Goal: Task Accomplishment & Management: Complete application form

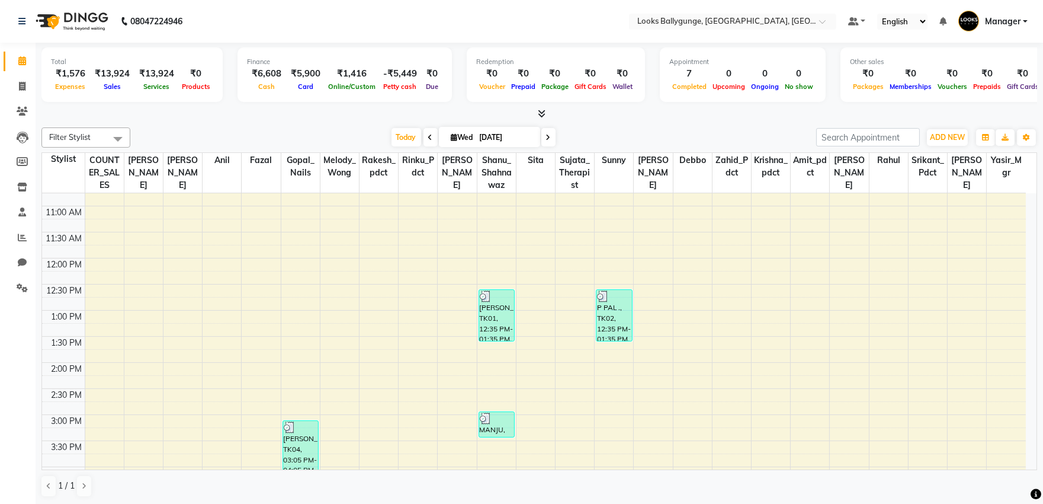
scroll to position [75, 0]
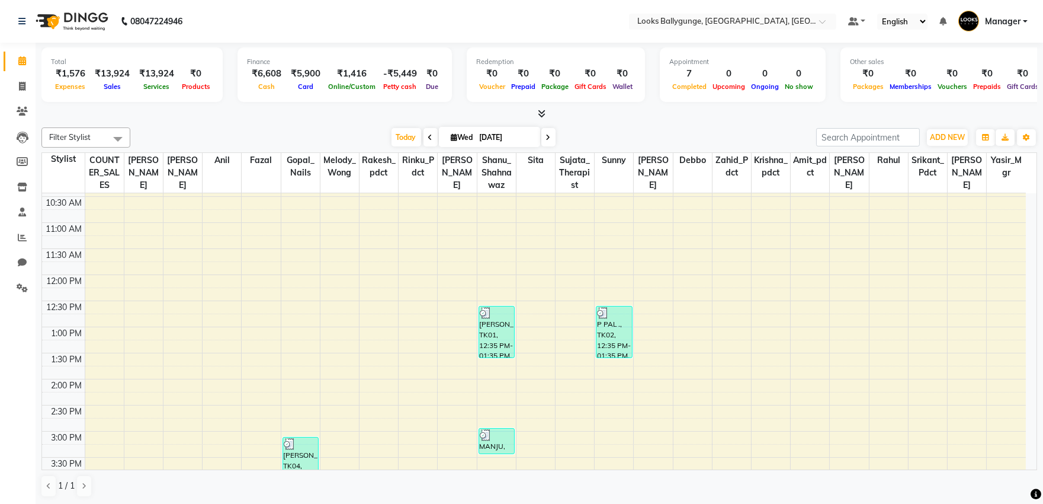
click at [17, 75] on li "Invoice" at bounding box center [18, 86] width 36 height 25
click at [20, 96] on li "Invoice" at bounding box center [18, 86] width 36 height 25
click at [20, 88] on icon at bounding box center [22, 86] width 7 height 9
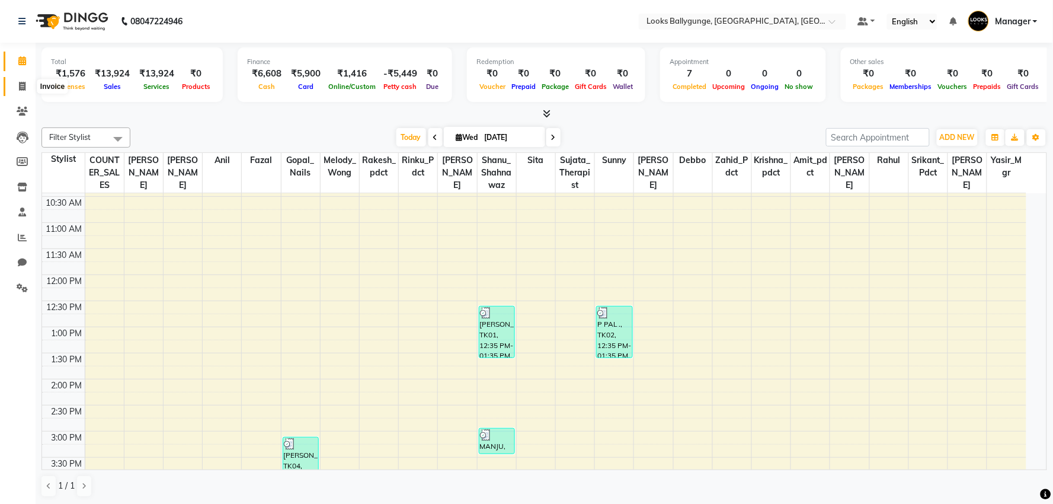
select select "6477"
select select "service"
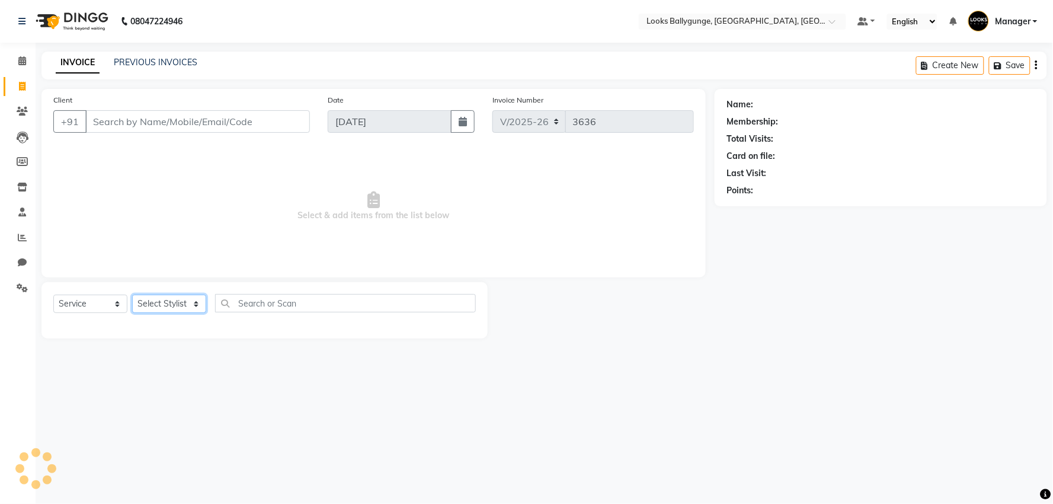
click at [142, 305] on select "Select Stylist" at bounding box center [169, 303] width 74 height 18
select select "68166"
click at [132, 295] on select "Select Stylist [PERSON_NAME] amit_pdct anil [PERSON_NAME] COUNTER_SALES [PERSON…" at bounding box center [171, 303] width 79 height 18
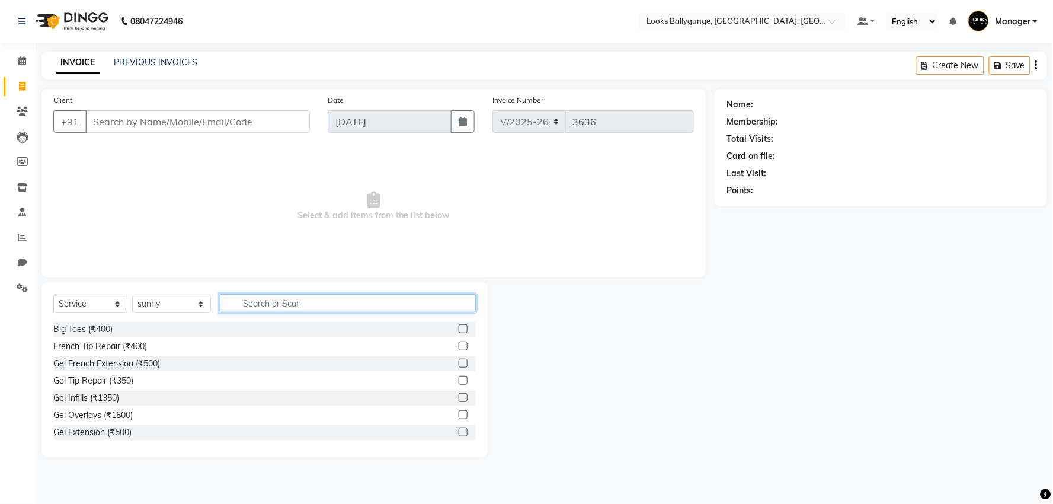
click at [245, 298] on input "text" at bounding box center [348, 303] width 256 height 18
type input "CUT"
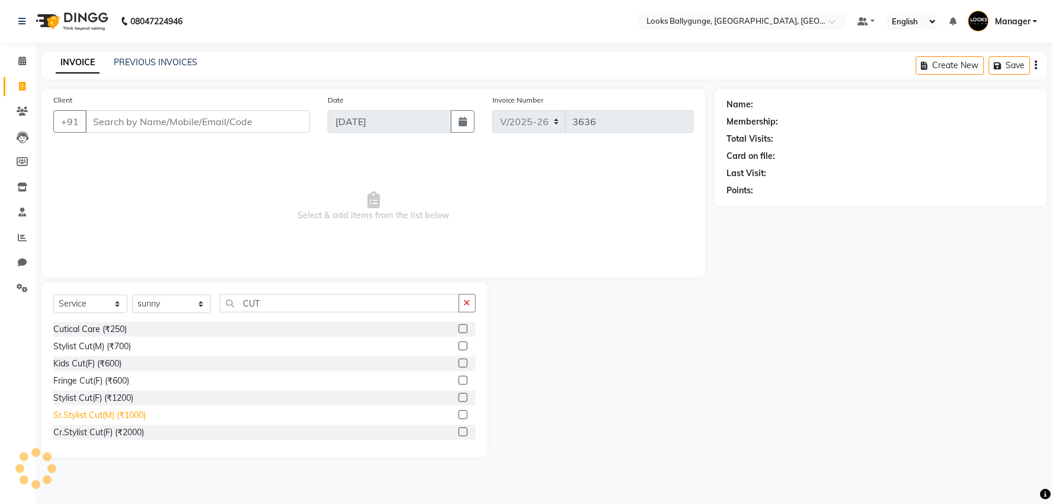
click at [132, 414] on div "Sr.Stylist Cut(M) (₹1000)" at bounding box center [99, 415] width 92 height 12
checkbox input "false"
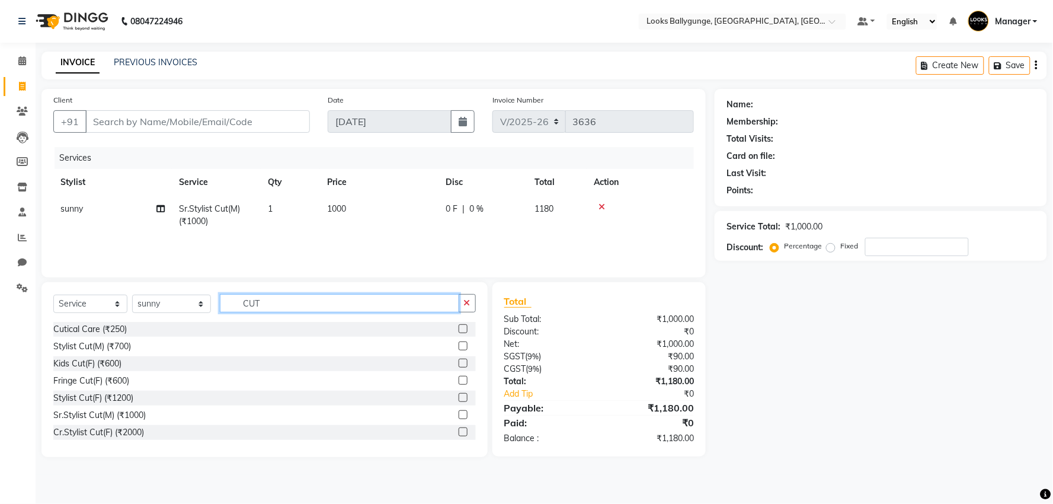
drag, startPoint x: 276, startPoint y: 307, endPoint x: 229, endPoint y: 307, distance: 47.4
click at [229, 307] on input "CUT" at bounding box center [339, 303] width 239 height 18
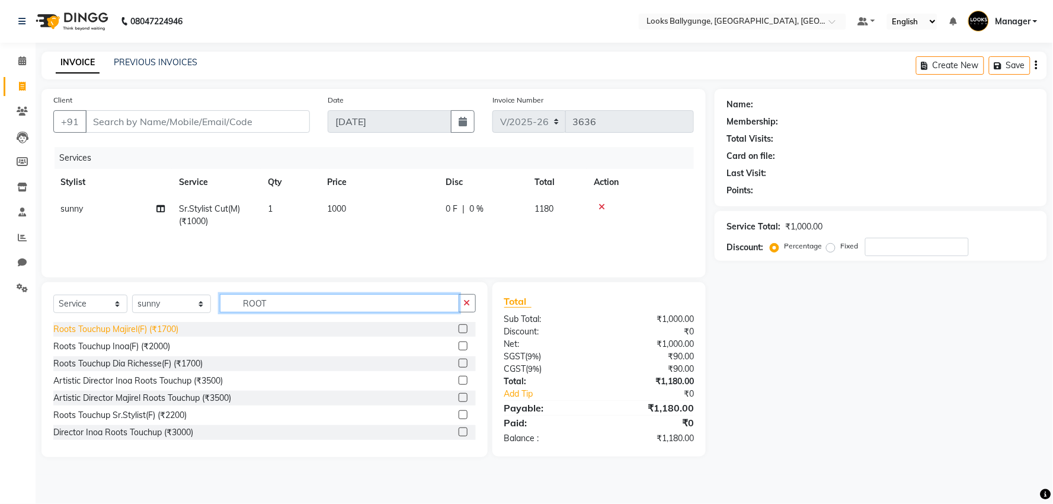
type input "ROOT"
click at [160, 329] on div "Roots Touchup Majirel(F) (₹1700)" at bounding box center [115, 329] width 125 height 12
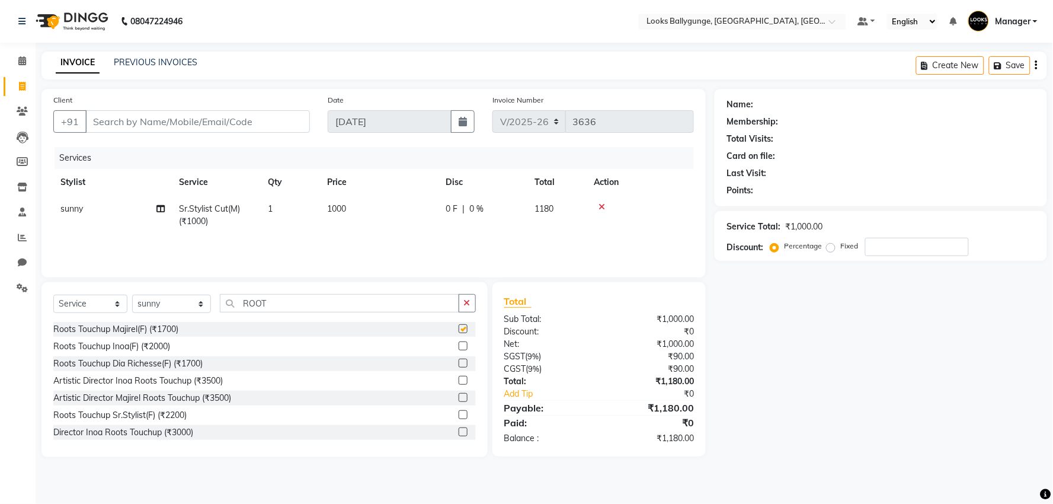
checkbox input "false"
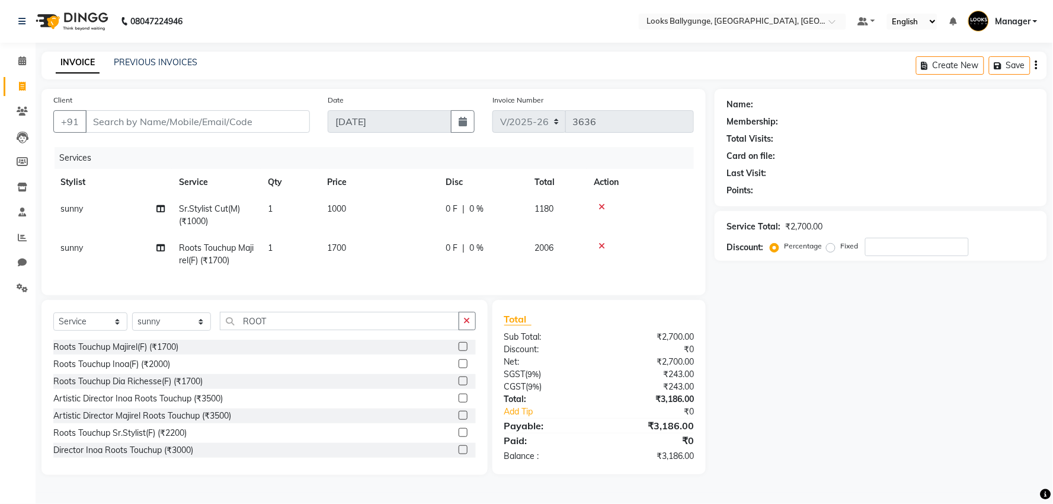
drag, startPoint x: 277, startPoint y: 318, endPoint x: 252, endPoint y: 328, distance: 27.1
click at [249, 326] on div "Select Service Product Membership Package Voucher Prepaid Gift Card Select Styl…" at bounding box center [264, 387] width 446 height 175
click at [219, 327] on div "Select Service Product Membership Package Voucher Prepaid Gift Card Select Styl…" at bounding box center [264, 326] width 422 height 28
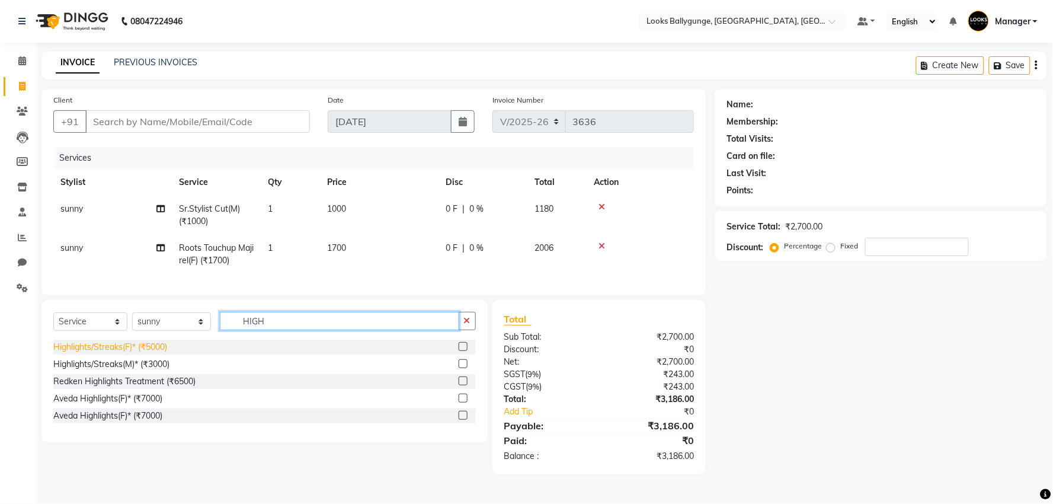
type input "HIGH"
click at [162, 353] on div "Highlights/Streaks(F)* (₹5000)" at bounding box center [110, 347] width 114 height 12
checkbox input "false"
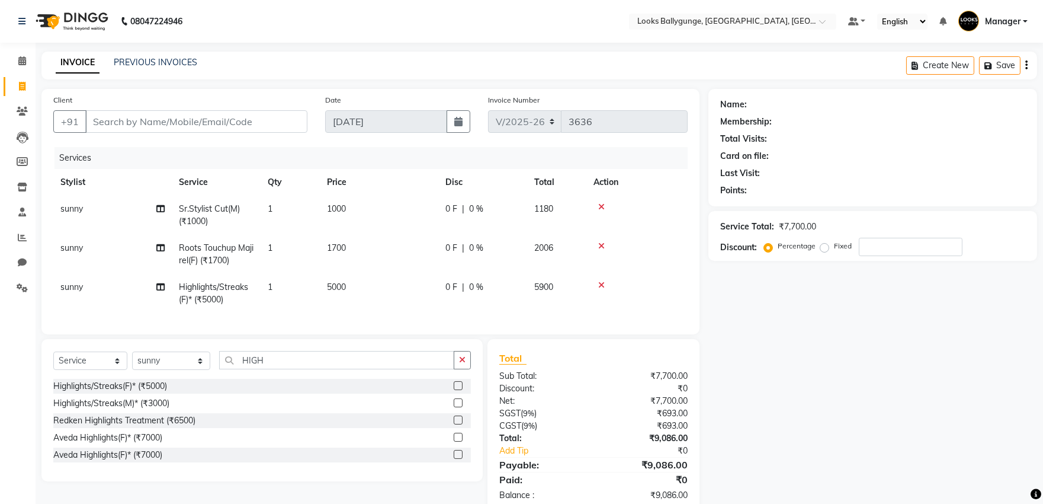
click at [319, 286] on td "1" at bounding box center [290, 293] width 59 height 39
select select "68166"
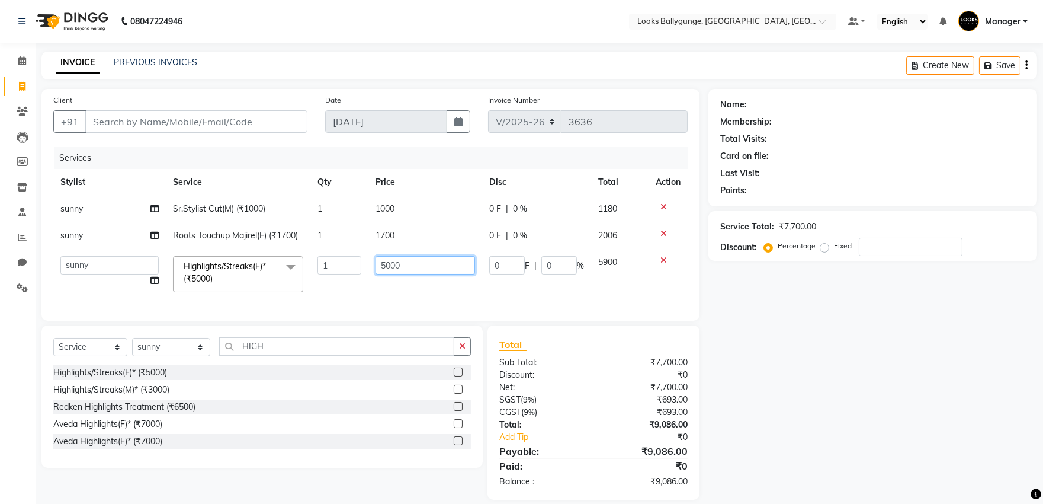
drag, startPoint x: 428, startPoint y: 260, endPoint x: 332, endPoint y: 262, distance: 96.0
click at [336, 263] on tr "Ali_Stylist amit_pdct anil [PERSON_NAME] COUNTER_SALES [PERSON_NAME] Gopal_Nail…" at bounding box center [370, 274] width 635 height 50
type input "3500"
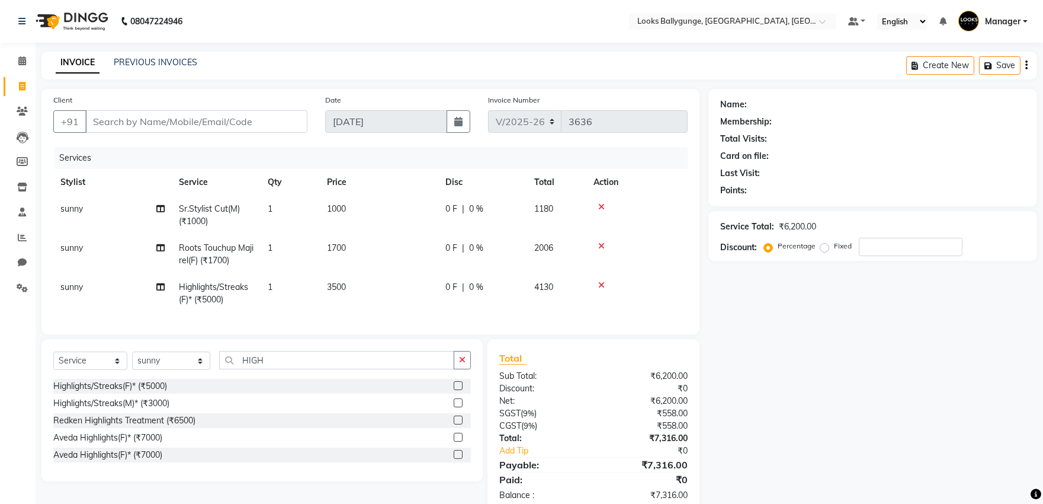
click at [729, 352] on div "Name: Membership: Total Visits: Card on file: Last Visit: Points: Service Total…" at bounding box center [878, 301] width 338 height 424
click at [246, 121] on input "Client" at bounding box center [196, 121] width 222 height 23
type input "9"
type input "0"
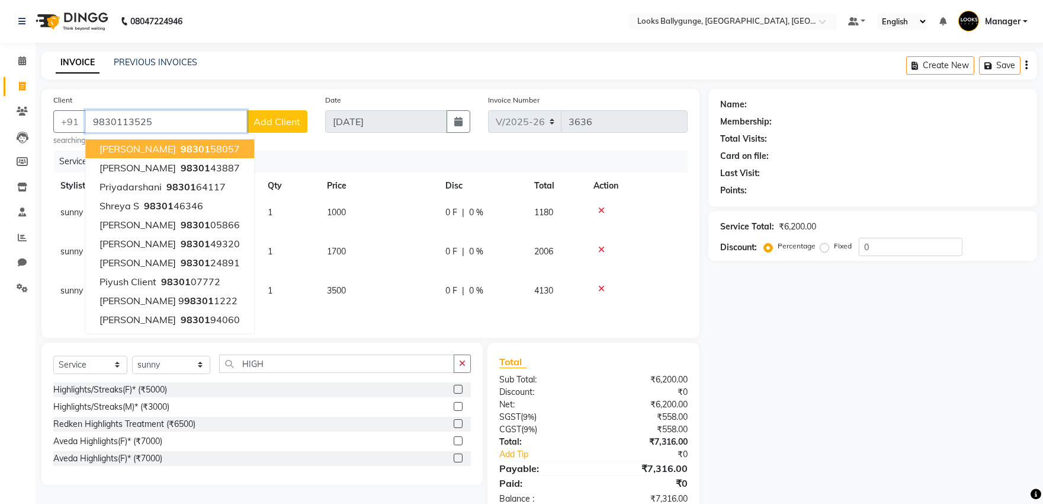
type input "9830113525"
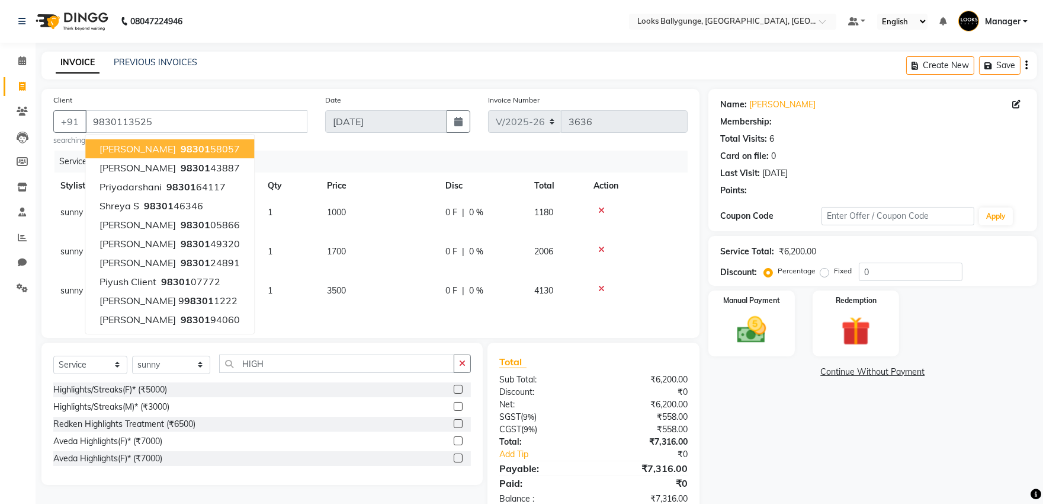
select select "1: Object"
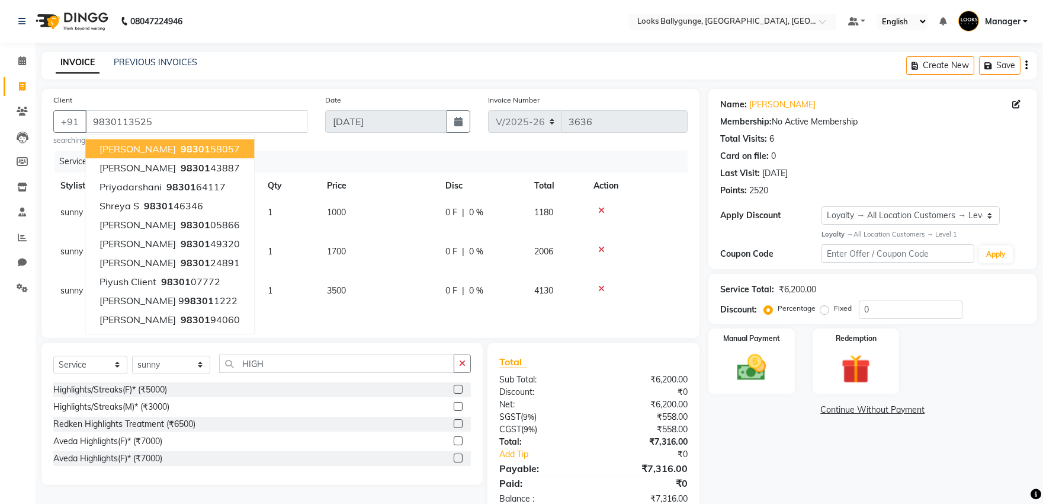
click at [775, 421] on div "Name: [PERSON_NAME] Membership: No Active Membership Total Visits: 6 Card on fi…" at bounding box center [878, 303] width 338 height 428
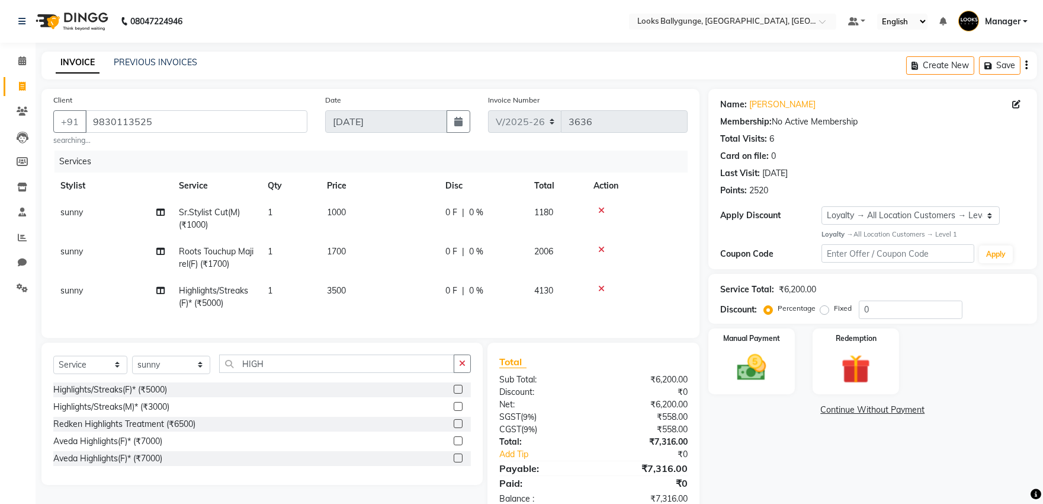
scroll to position [41, 0]
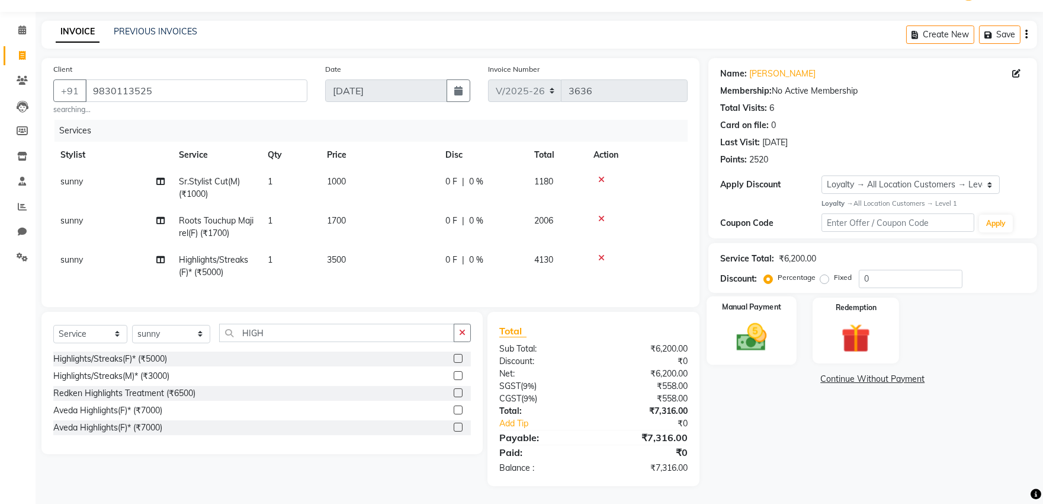
click at [747, 329] on img at bounding box center [751, 336] width 49 height 35
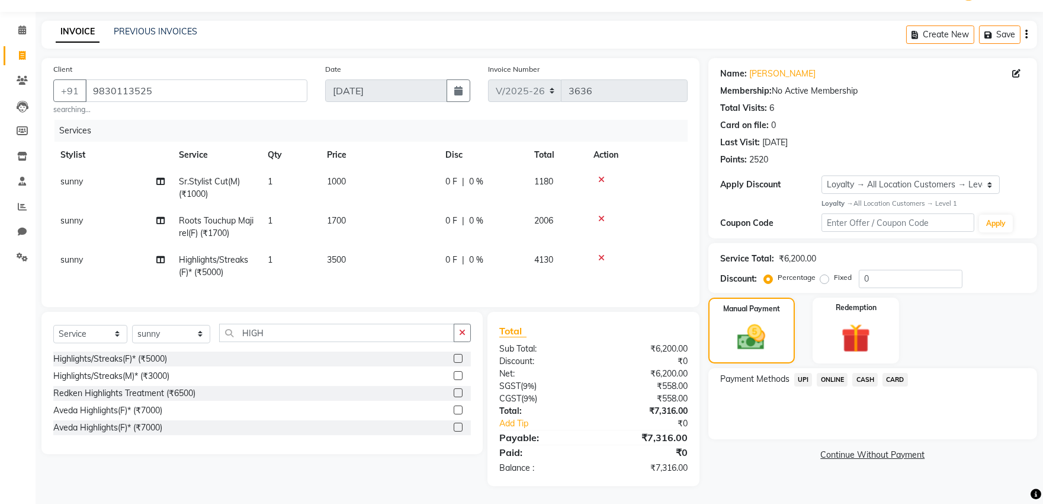
click at [799, 373] on span "UPI" at bounding box center [804, 380] width 18 height 14
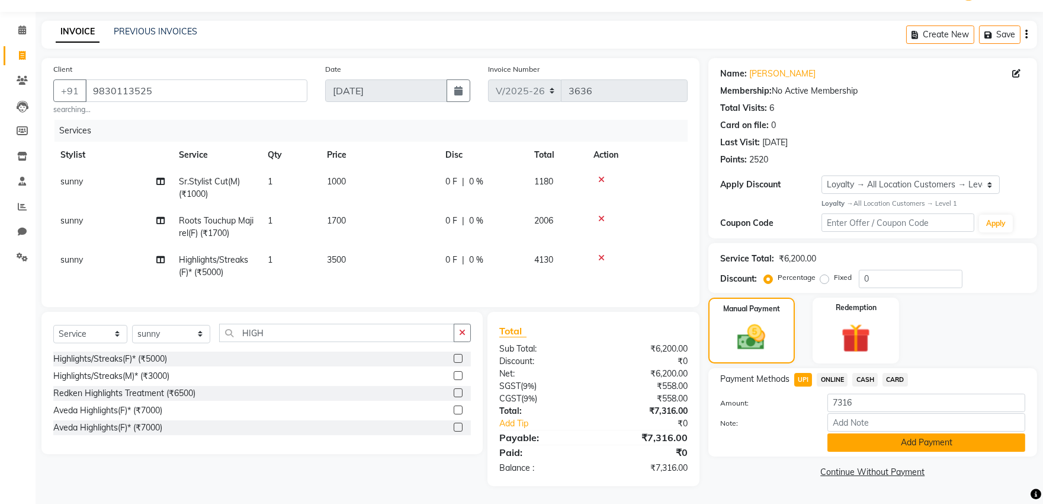
click at [891, 433] on button "Add Payment" at bounding box center [927, 442] width 198 height 18
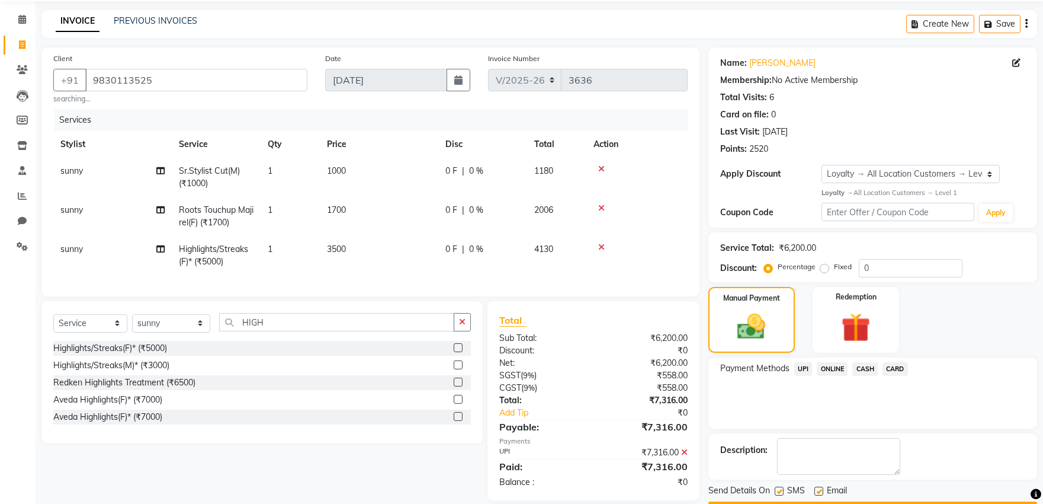
scroll to position [124, 0]
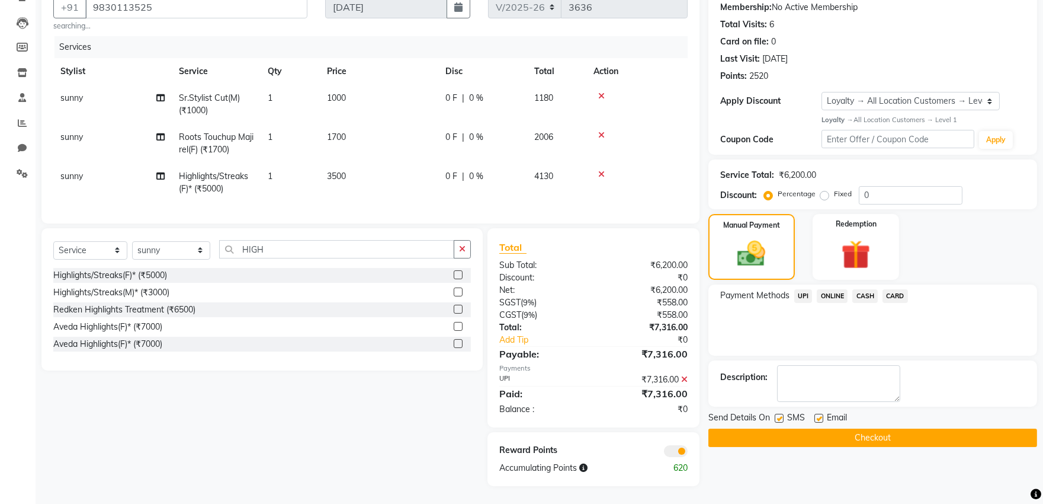
click at [875, 431] on button "Checkout" at bounding box center [873, 437] width 329 height 18
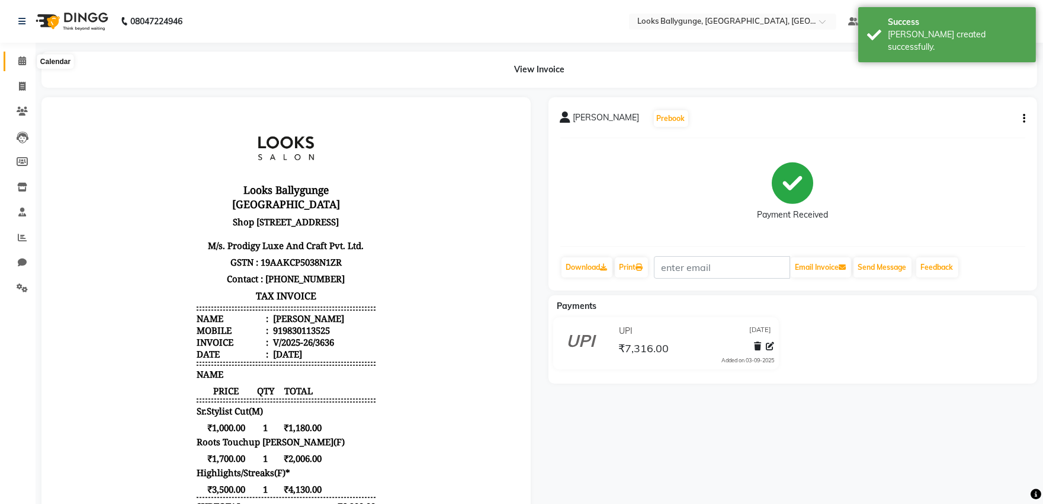
click at [22, 61] on icon at bounding box center [22, 60] width 8 height 9
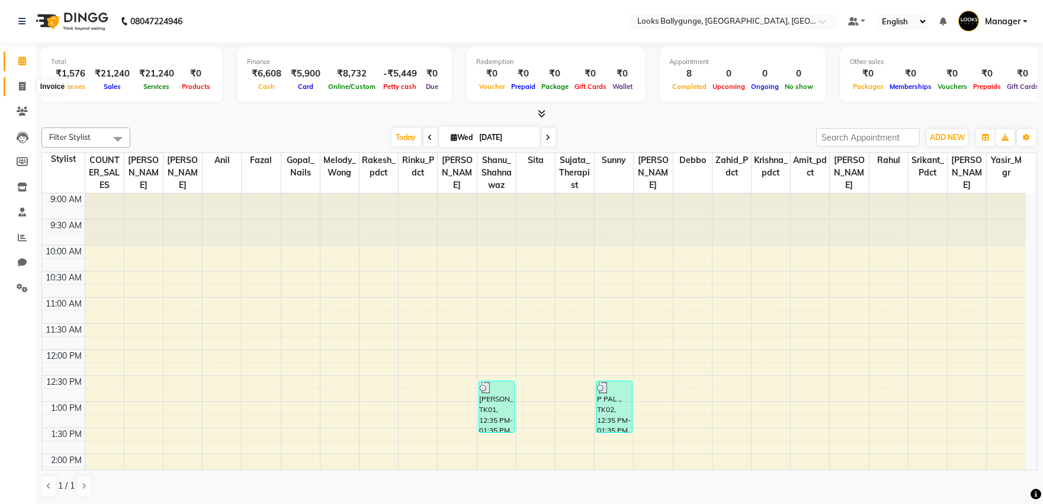
click at [20, 88] on icon at bounding box center [22, 86] width 7 height 9
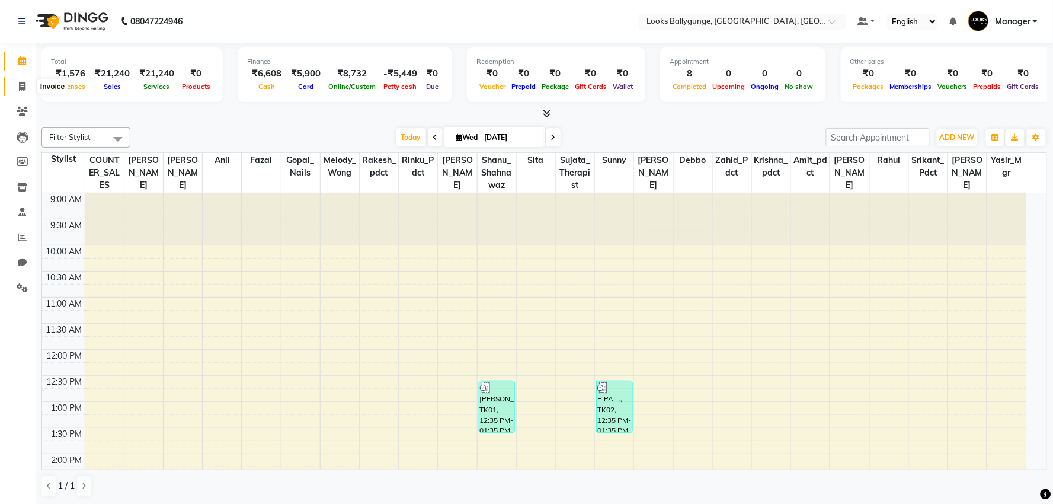
select select "6477"
select select "service"
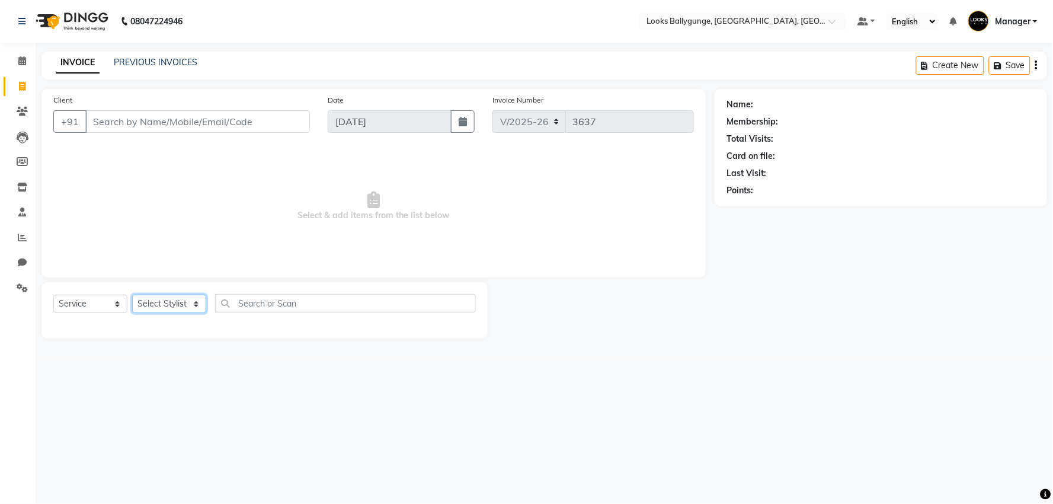
click at [172, 306] on select "Select Stylist" at bounding box center [169, 303] width 74 height 18
select select "74723"
click at [132, 295] on select "Select Stylist [PERSON_NAME] amit_pdct anil [PERSON_NAME] COUNTER_SALES [PERSON…" at bounding box center [171, 303] width 79 height 18
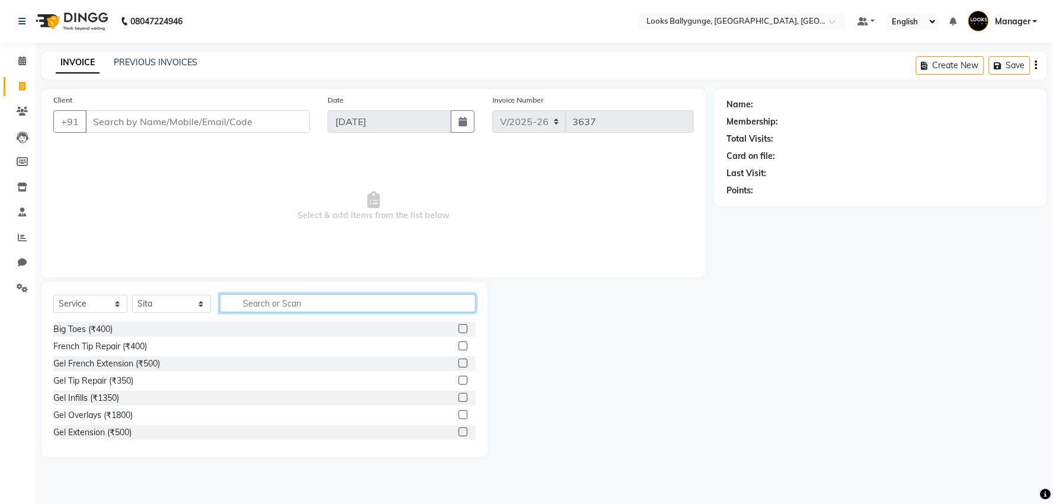
click at [254, 300] on input "text" at bounding box center [348, 303] width 256 height 18
type input "EYE"
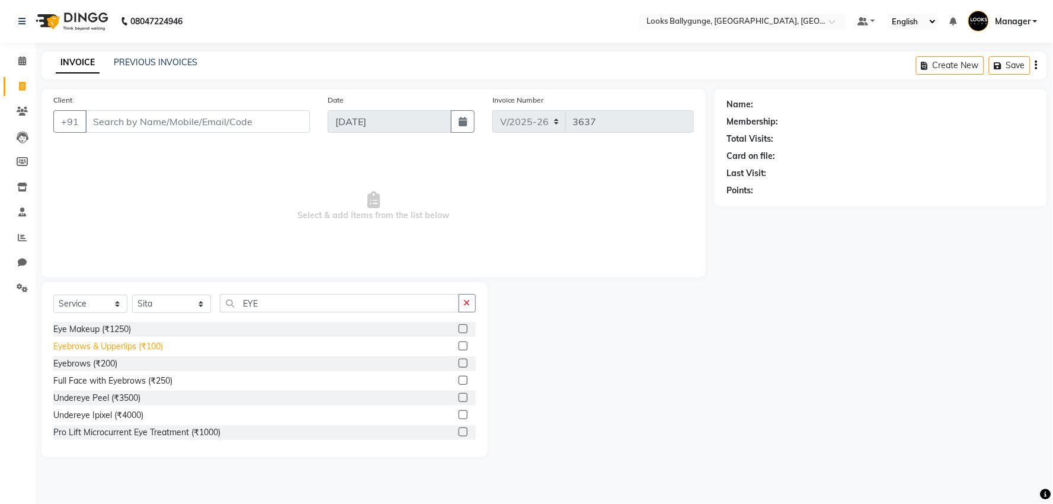
click at [114, 344] on div "Eyebrows & Upperlips (₹100)" at bounding box center [108, 346] width 110 height 12
checkbox input "false"
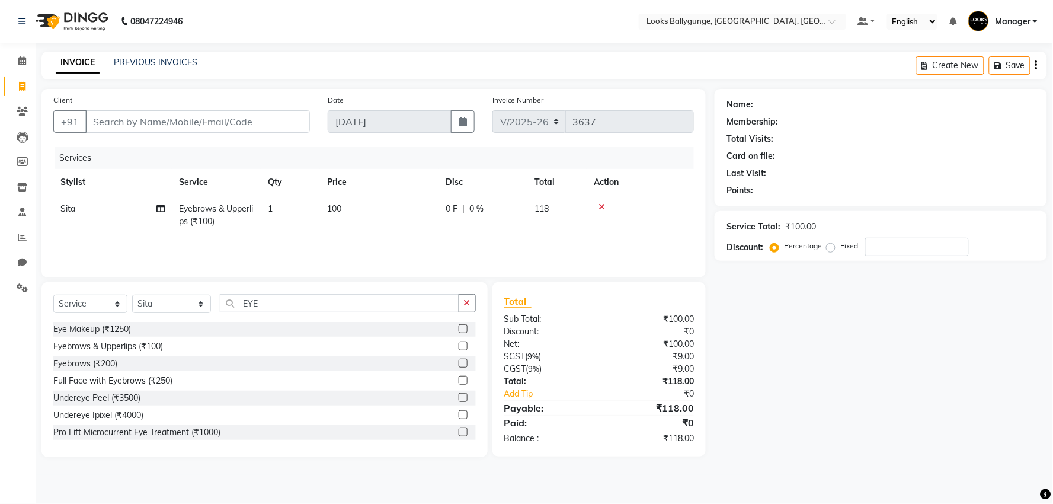
click at [294, 204] on td "1" at bounding box center [290, 215] width 59 height 39
select select "74723"
drag, startPoint x: 332, startPoint y: 206, endPoint x: 307, endPoint y: 209, distance: 25.7
click at [307, 209] on tr "Ali_Stylist amit_pdct anil [PERSON_NAME] COUNTER_SALES [PERSON_NAME] Gopal_Nail…" at bounding box center [373, 221] width 641 height 50
type input "2"
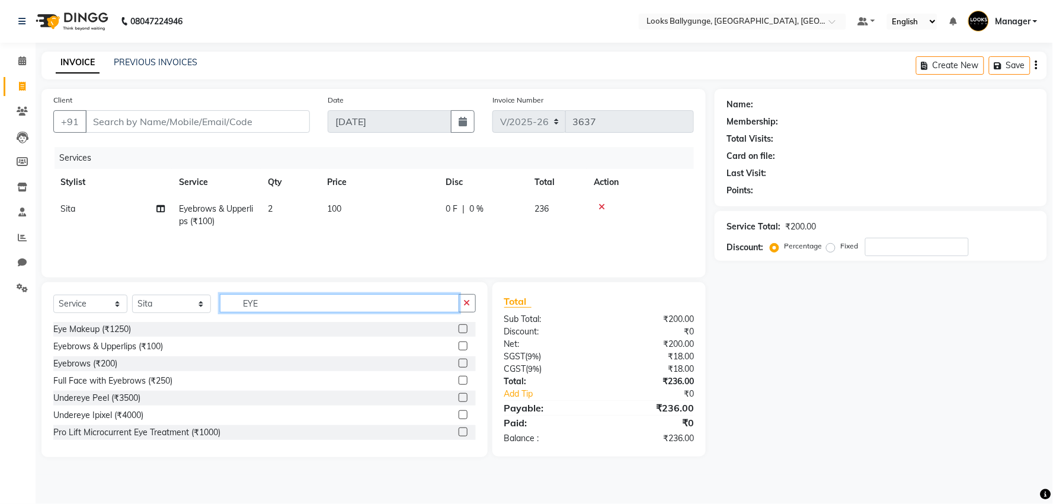
click at [292, 299] on input "EYE" at bounding box center [339, 303] width 239 height 18
drag, startPoint x: 288, startPoint y: 299, endPoint x: 218, endPoint y: 306, distance: 70.2
click at [218, 306] on div "Select Service Product Membership Package Voucher Prepaid Gift Card Select Styl…" at bounding box center [264, 308] width 422 height 28
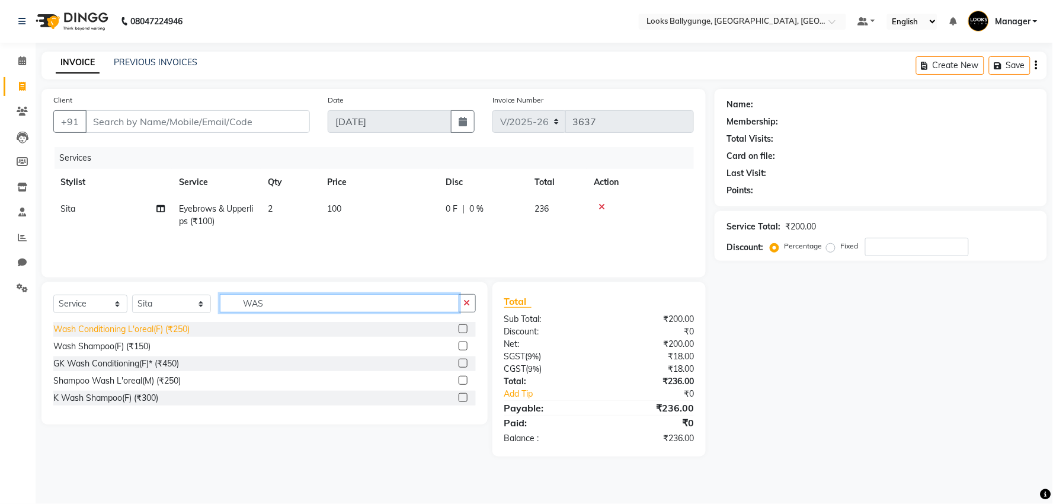
type input "WAS"
click at [167, 326] on div "Wash Conditioning L'oreal(F) (₹250)" at bounding box center [121, 329] width 136 height 12
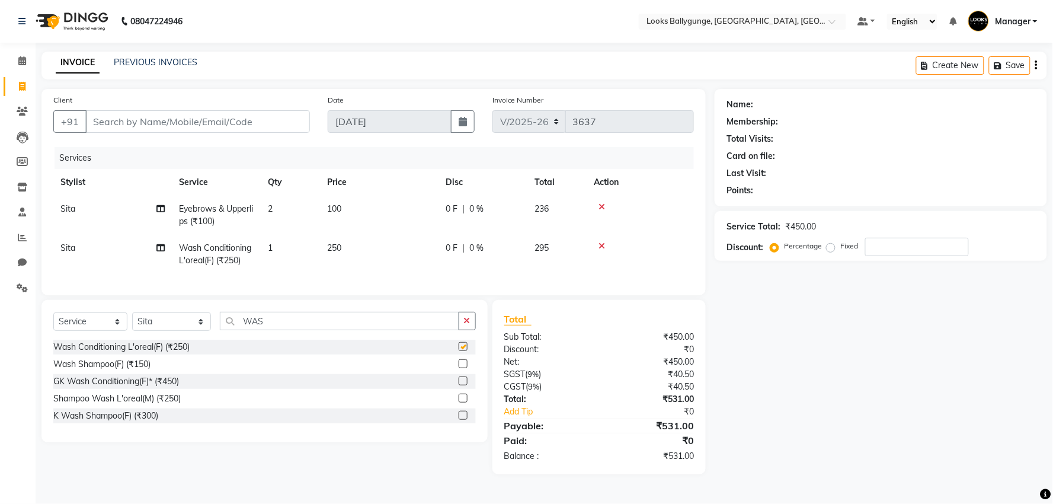
checkbox input "false"
click at [338, 241] on td "250" at bounding box center [379, 254] width 119 height 39
select select "74723"
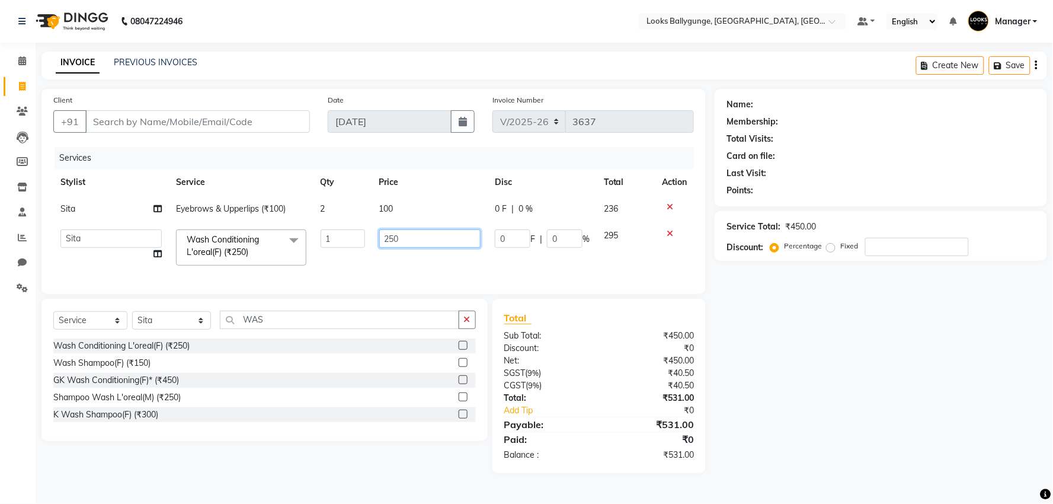
drag, startPoint x: 411, startPoint y: 235, endPoint x: 366, endPoint y: 238, distance: 45.7
click at [366, 238] on tr "Ali_Stylist amit_pdct anil [PERSON_NAME] COUNTER_SALES [PERSON_NAME] Gopal_Nail…" at bounding box center [373, 247] width 641 height 50
type input "700"
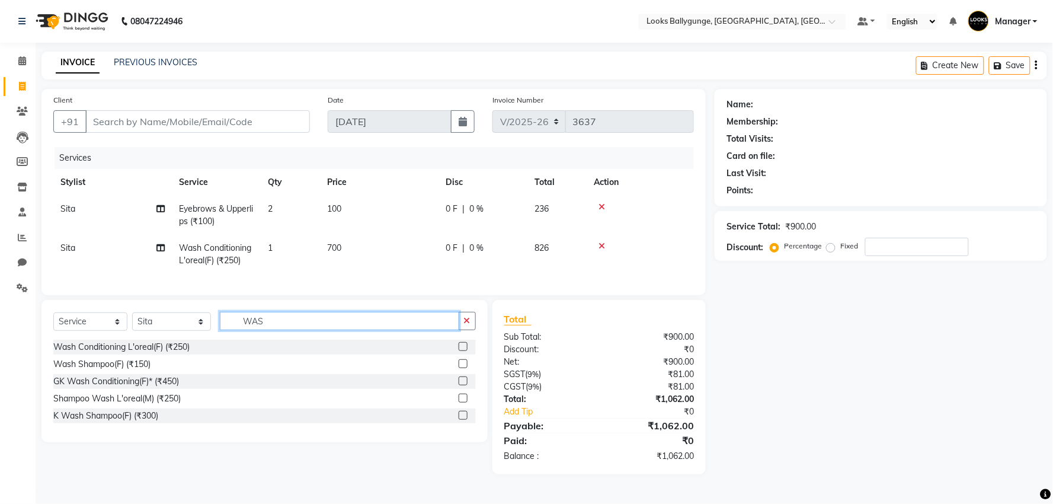
drag, startPoint x: 291, startPoint y: 321, endPoint x: 241, endPoint y: 328, distance: 50.3
click at [242, 328] on input "WAS" at bounding box center [339, 321] width 239 height 18
type input "B WA"
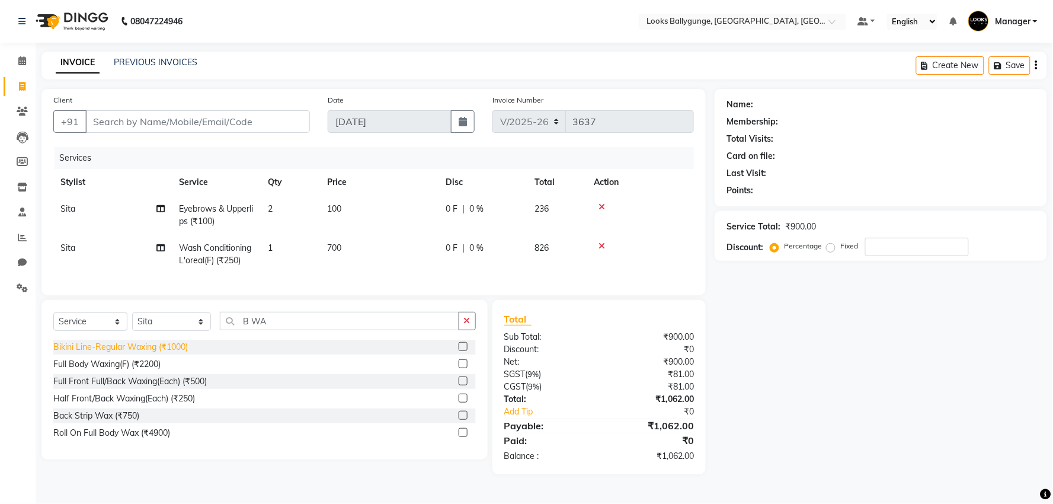
click at [127, 353] on div "Bikini Line-Regular Waxing (₹1000)" at bounding box center [120, 347] width 135 height 12
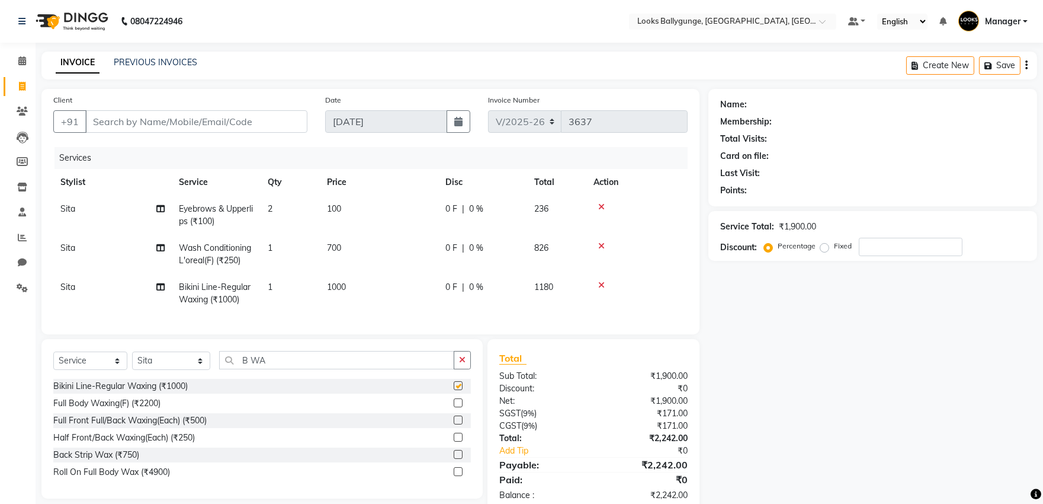
checkbox input "false"
click at [348, 290] on td "1000" at bounding box center [379, 293] width 119 height 39
select select "74723"
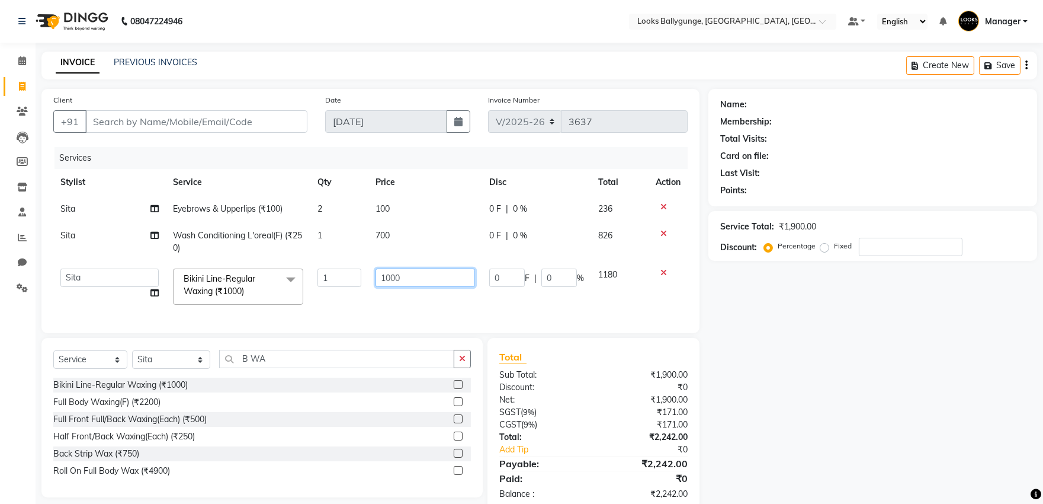
drag, startPoint x: 411, startPoint y: 280, endPoint x: 354, endPoint y: 278, distance: 56.9
click at [354, 278] on tr "Ali_Stylist amit_pdct anil [PERSON_NAME] COUNTER_SALES [PERSON_NAME] Gopal_Nail…" at bounding box center [370, 286] width 635 height 50
type input "3000"
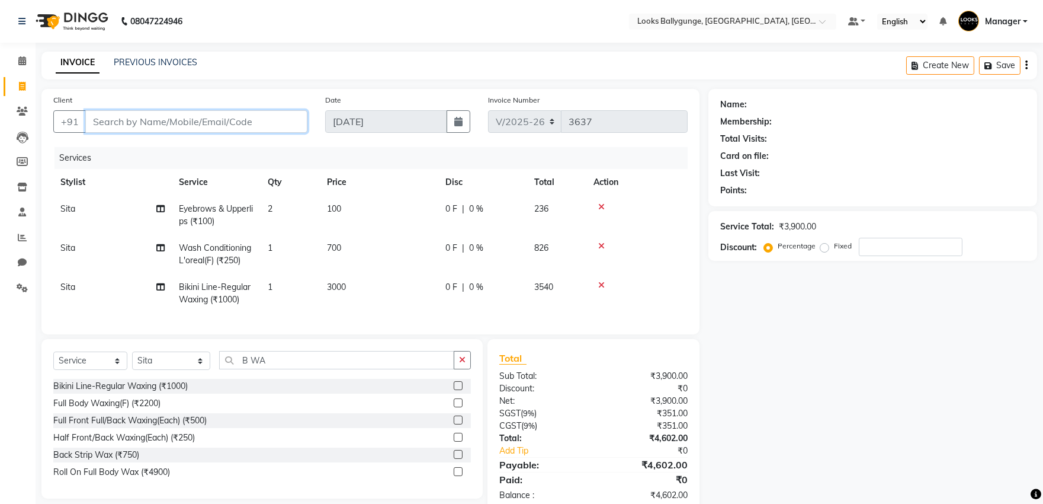
click at [188, 110] on input "Client" at bounding box center [196, 121] width 222 height 23
click at [188, 123] on input "Client" at bounding box center [196, 121] width 222 height 23
type input "9"
type input "0"
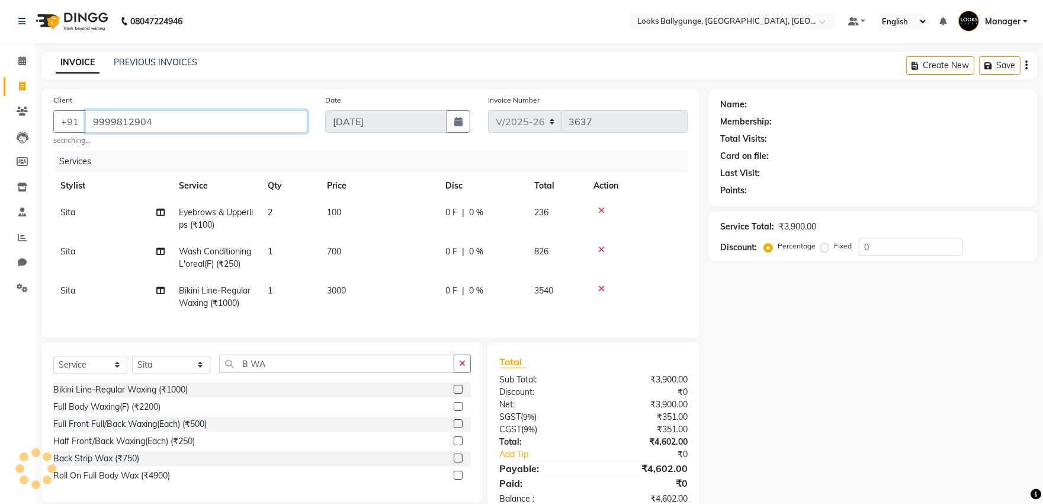
type input "9999812904"
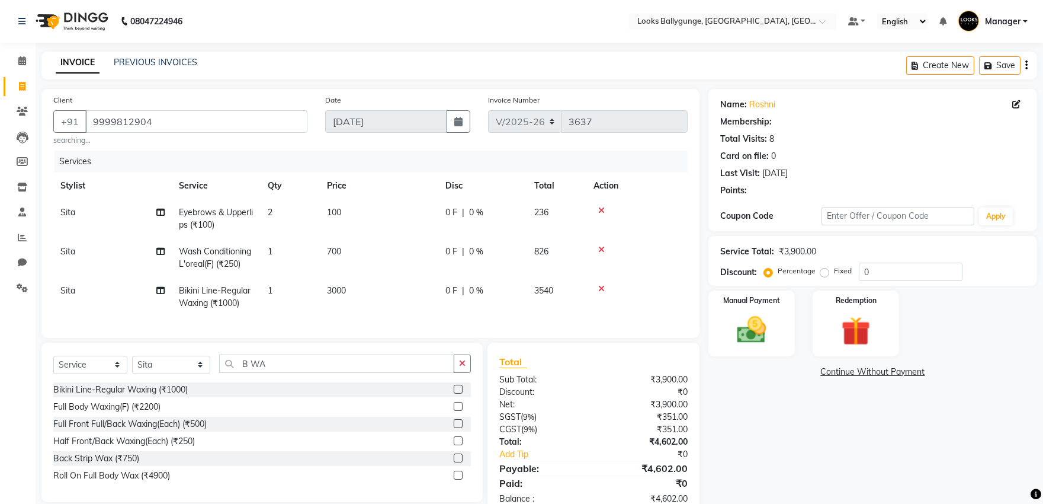
select select "1: Object"
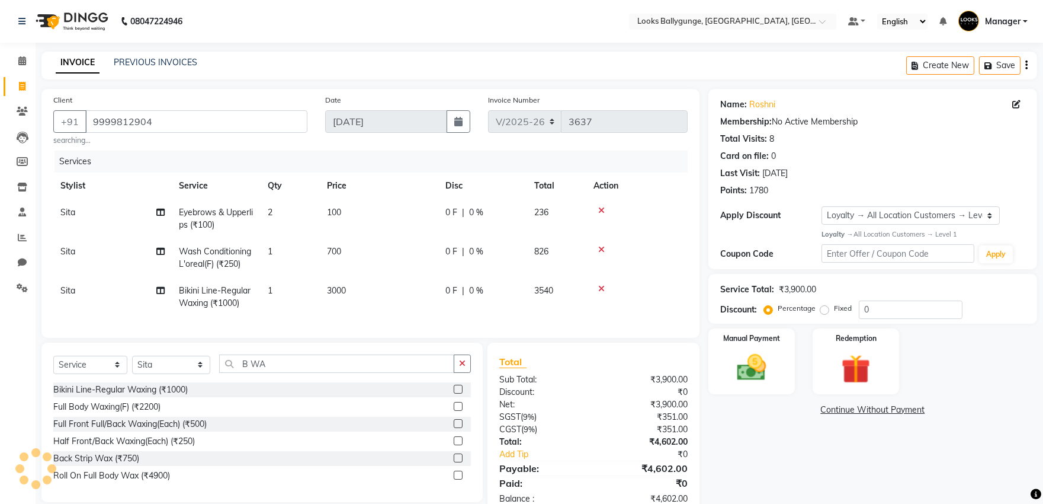
scroll to position [41, 0]
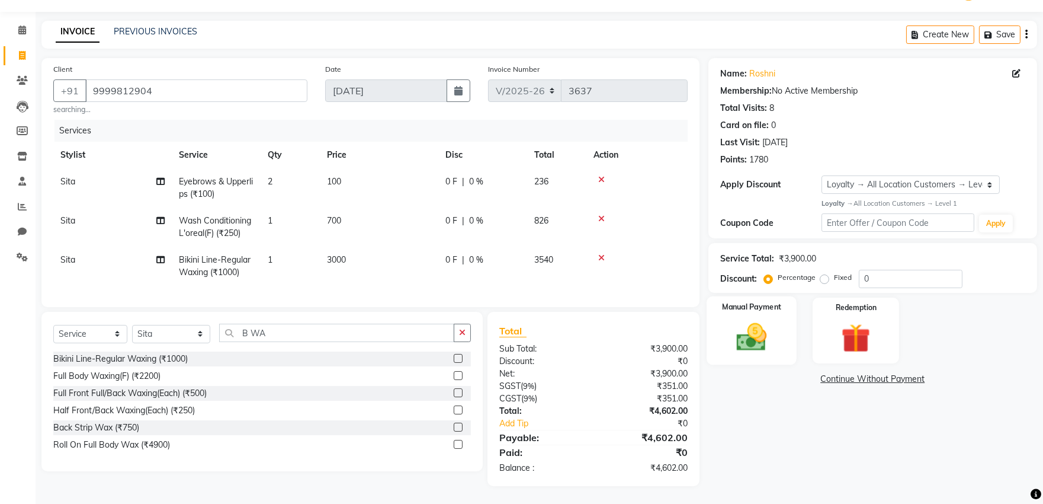
click at [739, 326] on img at bounding box center [751, 336] width 49 height 35
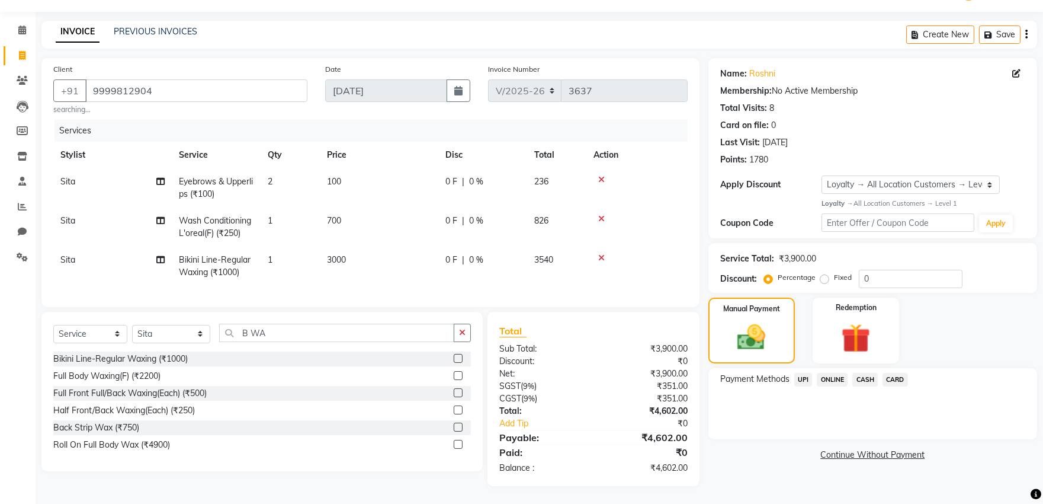
click at [863, 373] on span "CASH" at bounding box center [865, 380] width 25 height 14
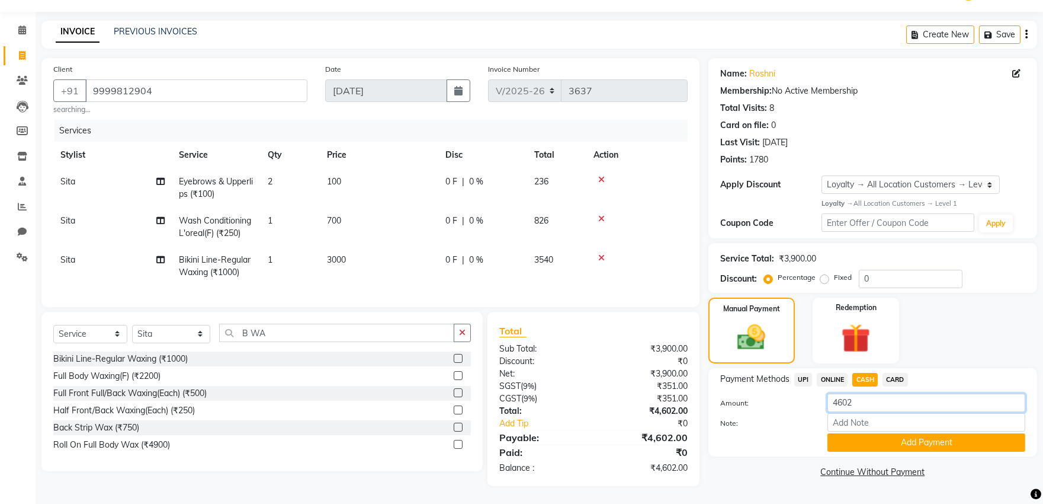
drag, startPoint x: 839, startPoint y: 390, endPoint x: 791, endPoint y: 395, distance: 48.3
click at [791, 395] on div "Amount: 4602" at bounding box center [873, 403] width 323 height 20
type input "3000"
click at [866, 439] on button "Add Payment" at bounding box center [927, 442] width 198 height 18
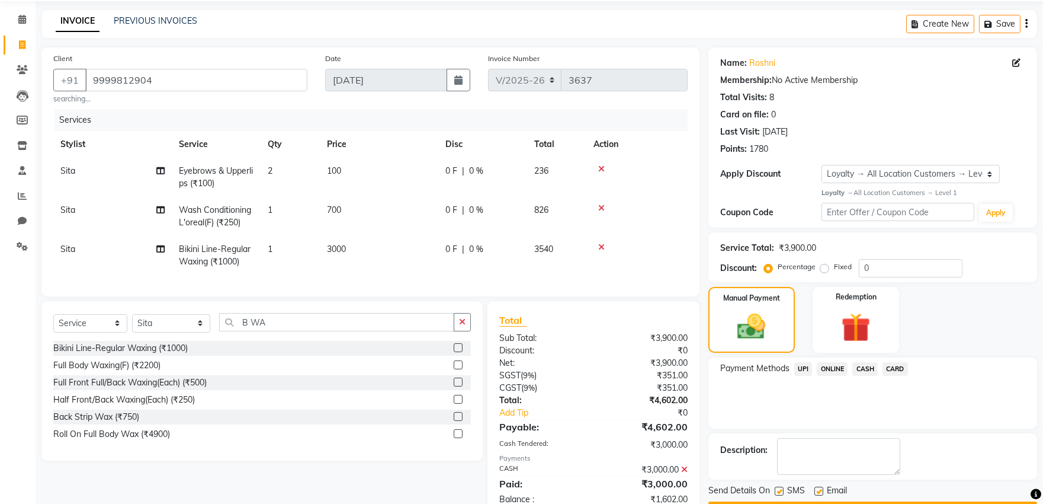
click at [911, 365] on div "Payment Methods UPI ONLINE CASH CARD" at bounding box center [873, 370] width 305 height 16
click at [892, 368] on span "CARD" at bounding box center [895, 369] width 25 height 14
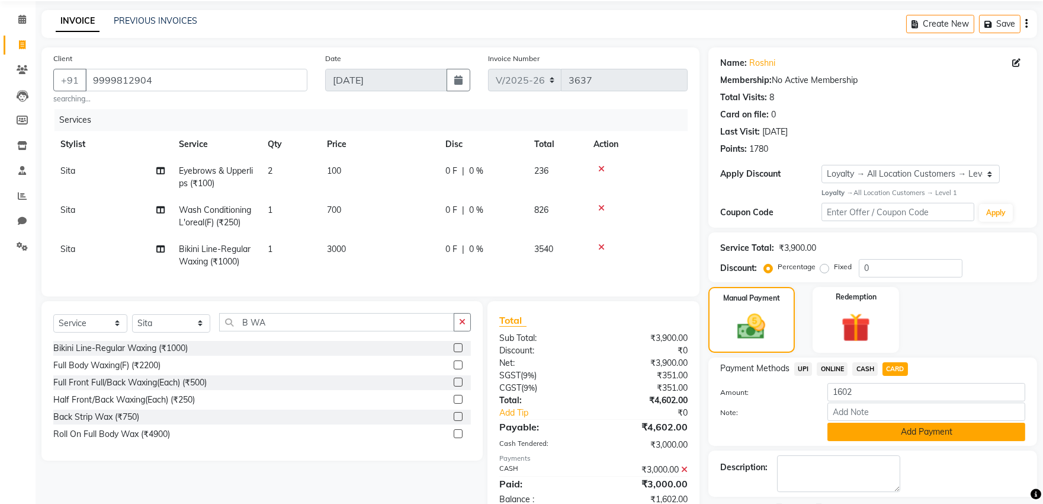
click at [908, 428] on button "Add Payment" at bounding box center [927, 431] width 198 height 18
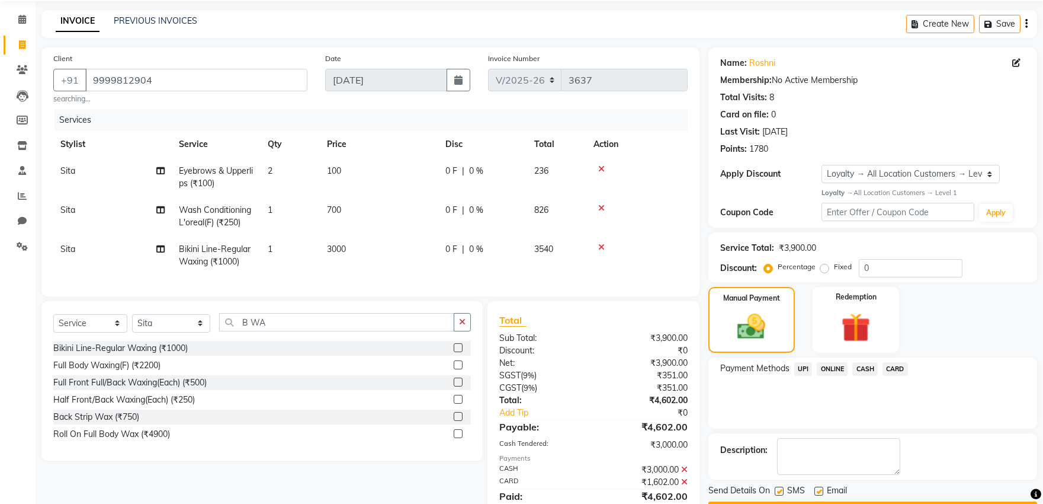
scroll to position [154, 0]
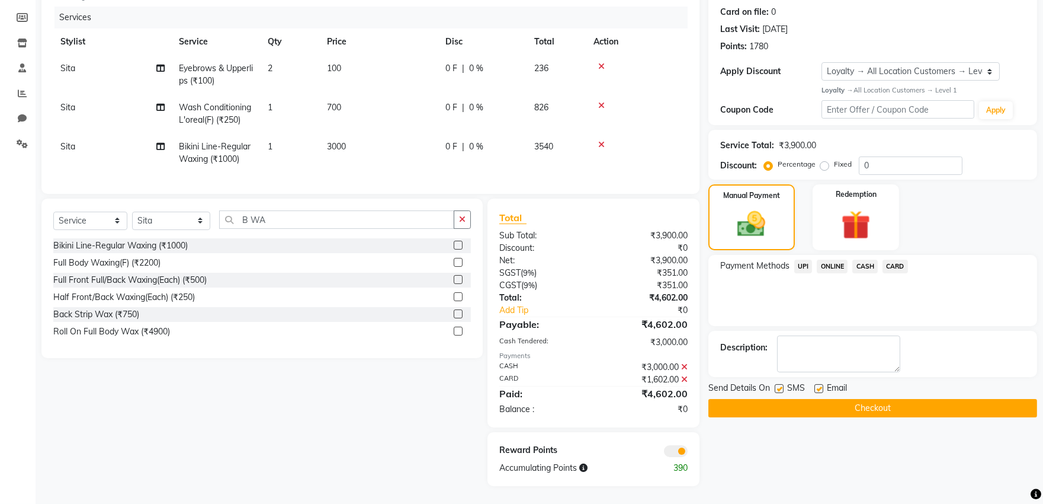
click at [878, 399] on button "Checkout" at bounding box center [873, 408] width 329 height 18
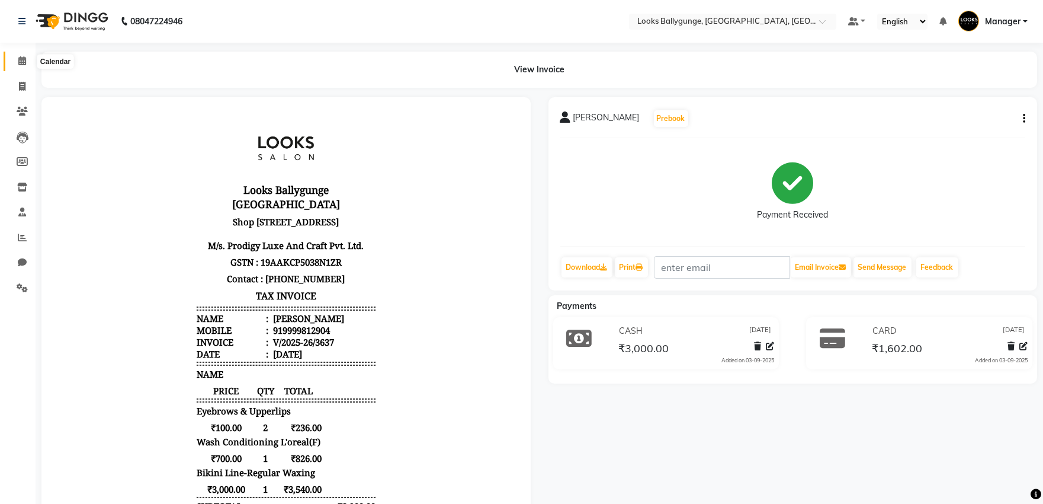
click at [16, 65] on span at bounding box center [22, 62] width 21 height 14
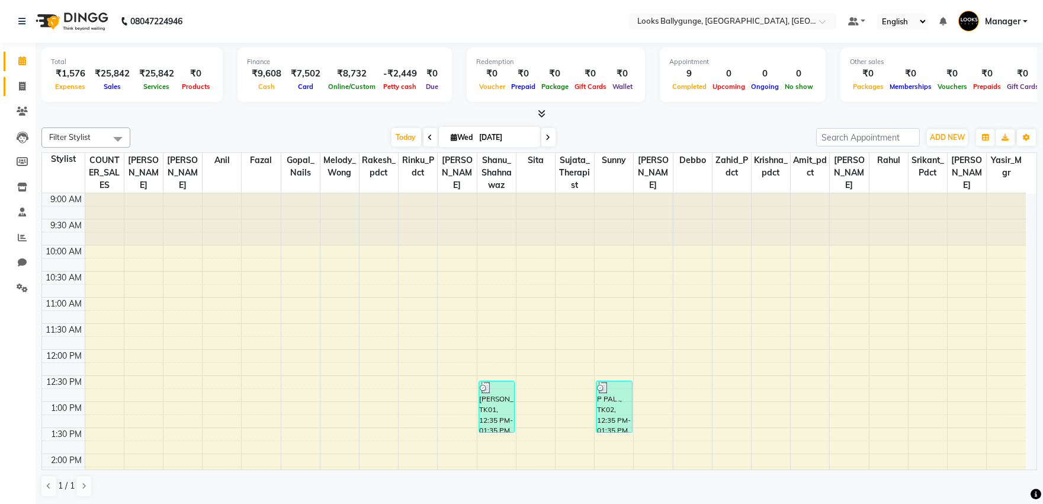
click at [9, 83] on link "Invoice" at bounding box center [18, 87] width 28 height 20
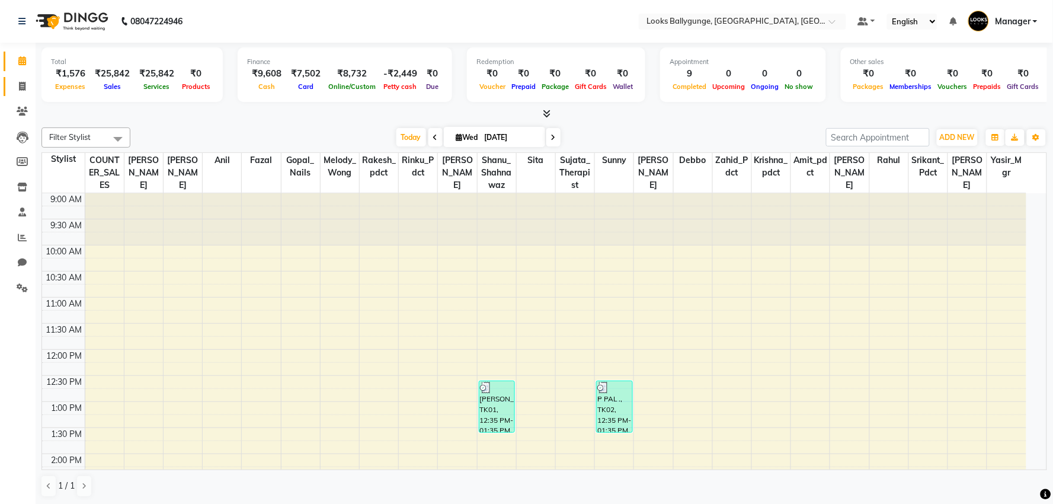
select select "6477"
select select "service"
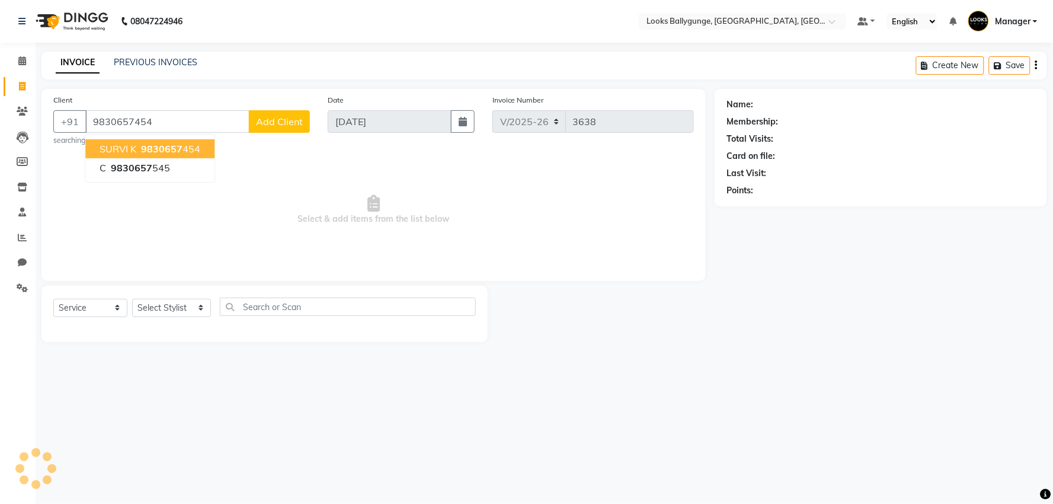
type input "9830657454"
select select "1: Object"
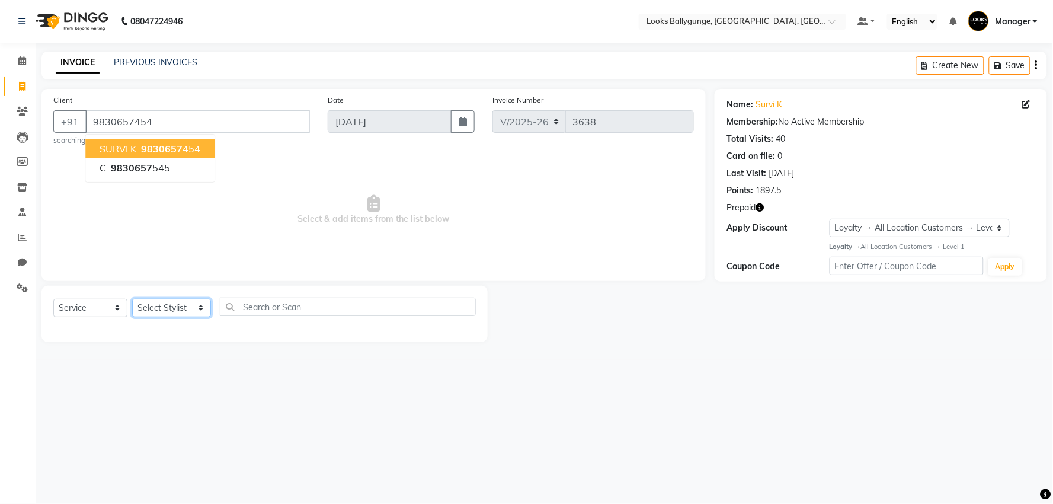
click at [175, 309] on select "Select Stylist [PERSON_NAME] amit_pdct anil [PERSON_NAME] COUNTER_SALES [PERSON…" at bounding box center [171, 308] width 79 height 18
select select "82598"
click at [132, 299] on select "Select Stylist [PERSON_NAME] amit_pdct anil [PERSON_NAME] COUNTER_SALES [PERSON…" at bounding box center [171, 308] width 79 height 18
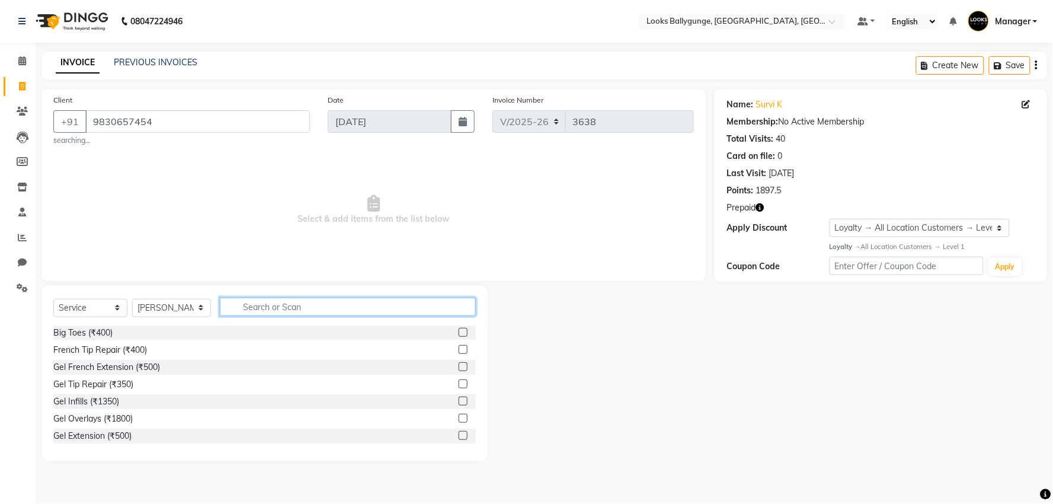
click at [265, 301] on input "text" at bounding box center [348, 306] width 256 height 18
type input "EYE"
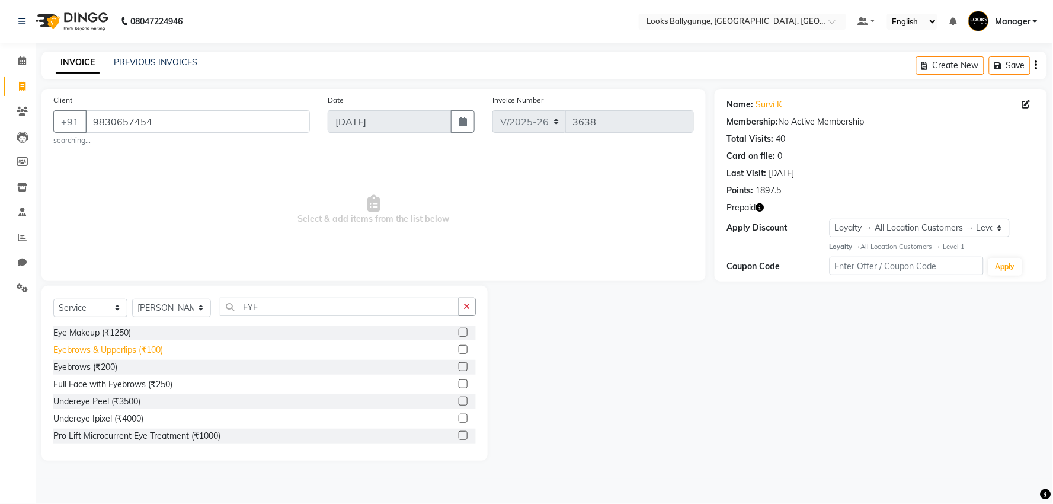
click at [133, 353] on div "Eyebrows & Upperlips (₹100)" at bounding box center [108, 350] width 110 height 12
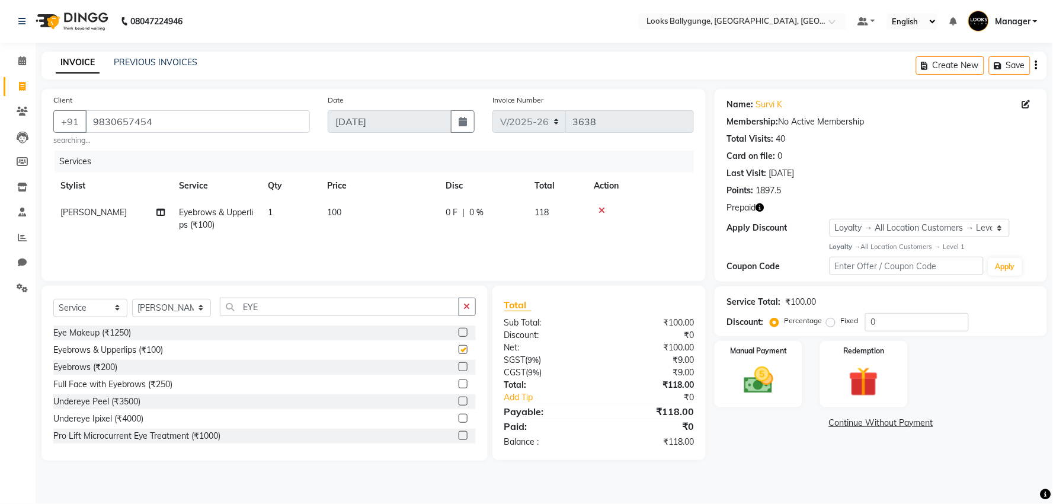
checkbox input "false"
click at [276, 214] on td "1" at bounding box center [290, 218] width 59 height 39
select select "82598"
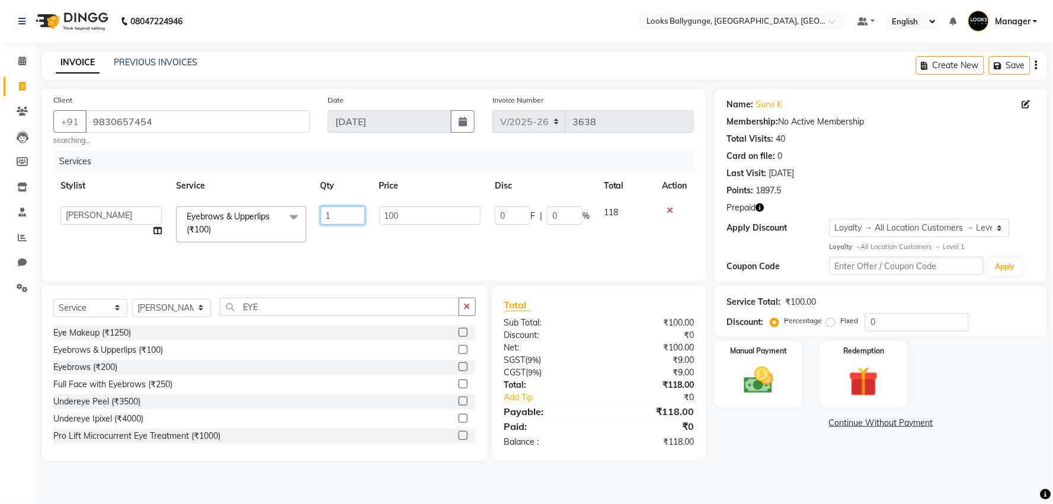
drag, startPoint x: 335, startPoint y: 209, endPoint x: 280, endPoint y: 213, distance: 55.9
click at [288, 214] on tr "Ali_Stylist amit_pdct anil [PERSON_NAME] COUNTER_SALES [PERSON_NAME] Gopal_Nail…" at bounding box center [373, 224] width 641 height 50
type input "2"
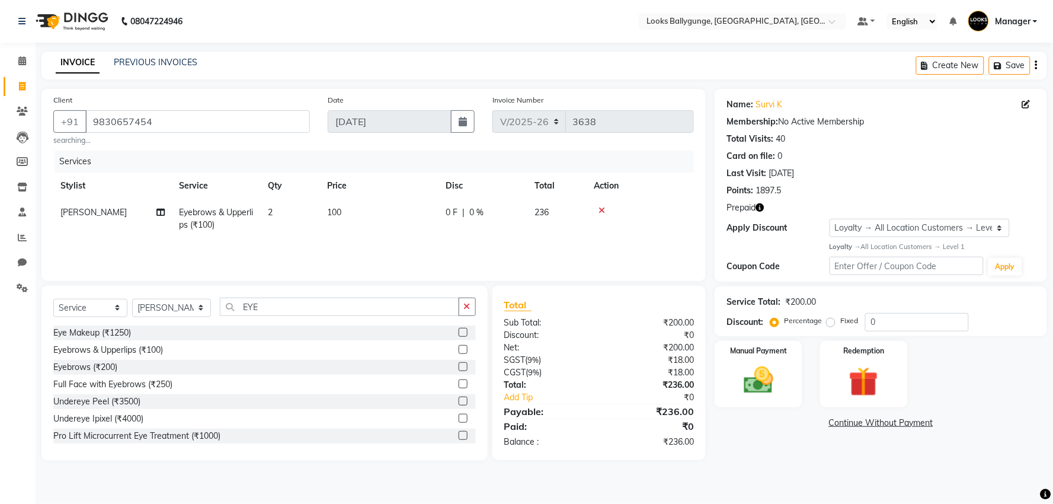
click at [378, 251] on div "Services Stylist Service Qty Price Disc Total Action [PERSON_NAME] Eyebrows & U…" at bounding box center [373, 210] width 641 height 119
click at [761, 210] on icon "button" at bounding box center [759, 207] width 8 height 8
click at [809, 210] on div "Prepaid" at bounding box center [880, 207] width 309 height 12
click at [866, 383] on img at bounding box center [864, 382] width 50 height 38
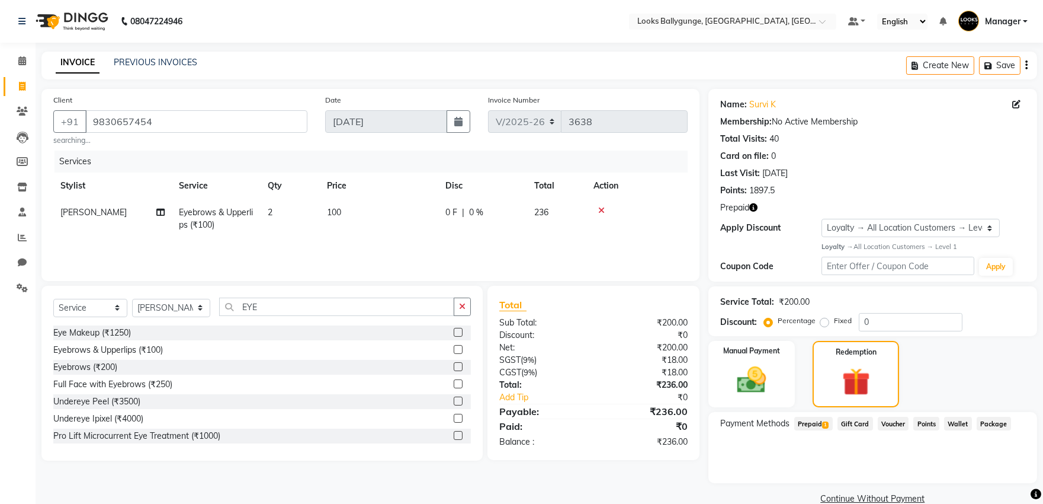
click at [802, 421] on span "Prepaid 1" at bounding box center [814, 424] width 39 height 14
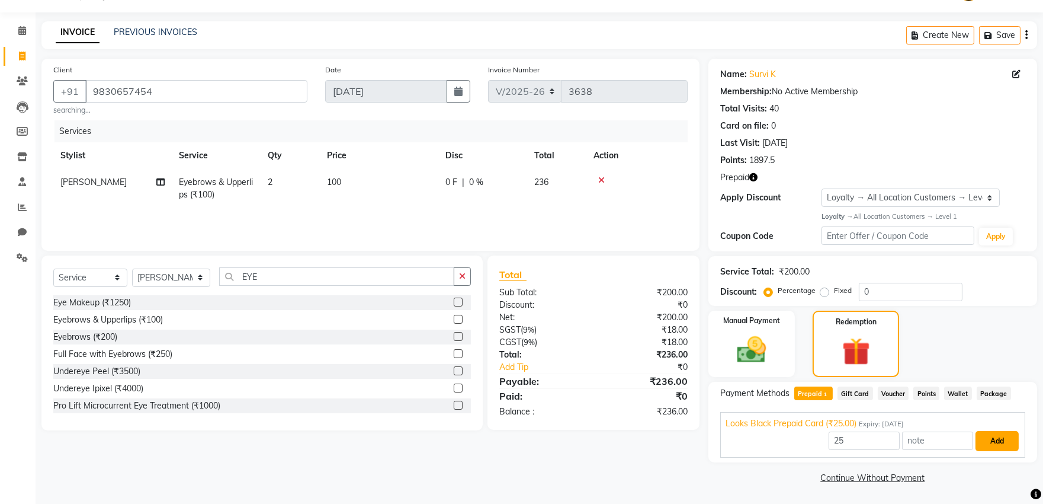
click at [992, 443] on button "Add" at bounding box center [997, 441] width 43 height 20
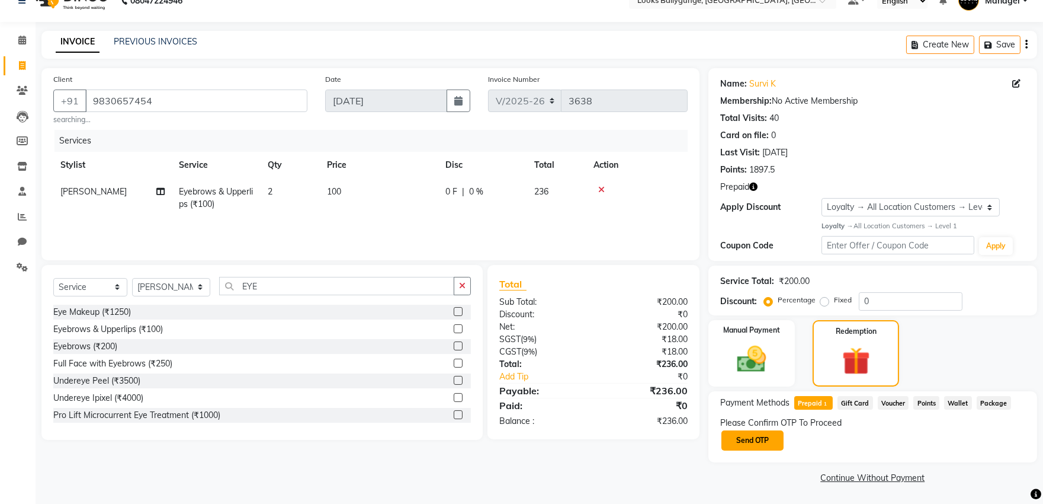
click at [766, 446] on button "Send OTP" at bounding box center [753, 440] width 62 height 20
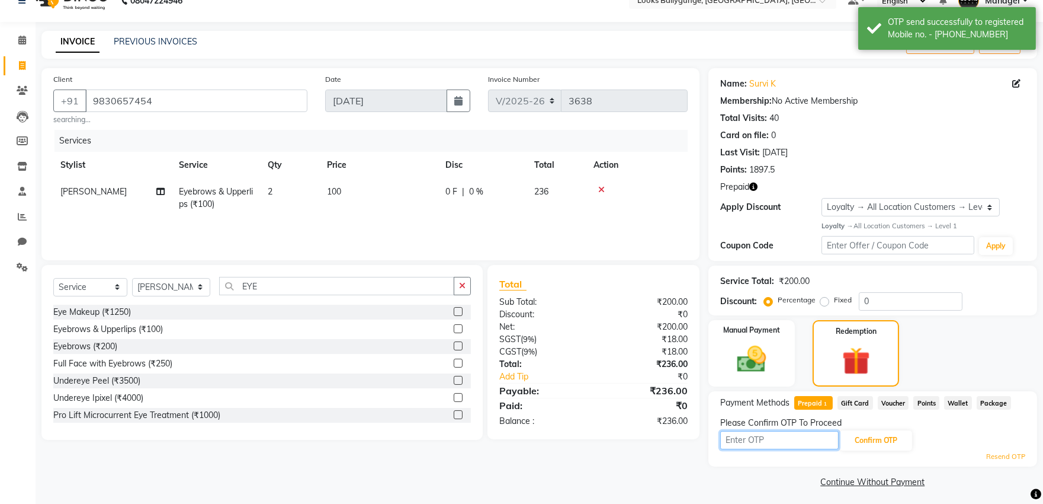
click at [781, 446] on input "text" at bounding box center [780, 440] width 119 height 18
click at [897, 168] on div "Points: 1897.5" at bounding box center [873, 170] width 305 height 12
click at [956, 404] on span "Wallet" at bounding box center [959, 403] width 28 height 14
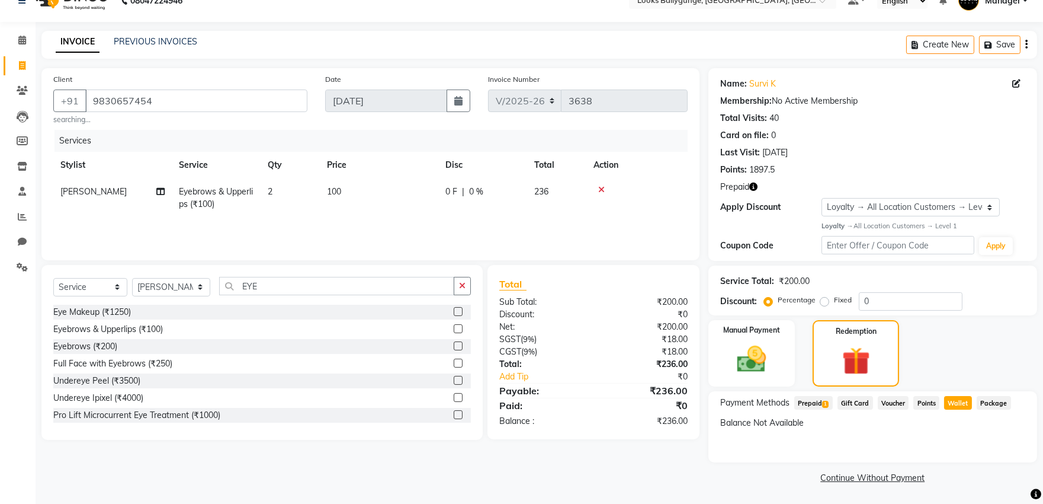
click at [771, 428] on div "Balance Not Available" at bounding box center [873, 423] width 305 height 12
click at [774, 425] on div "Balance Not Available" at bounding box center [873, 423] width 305 height 12
click at [750, 354] on img at bounding box center [751, 359] width 49 height 35
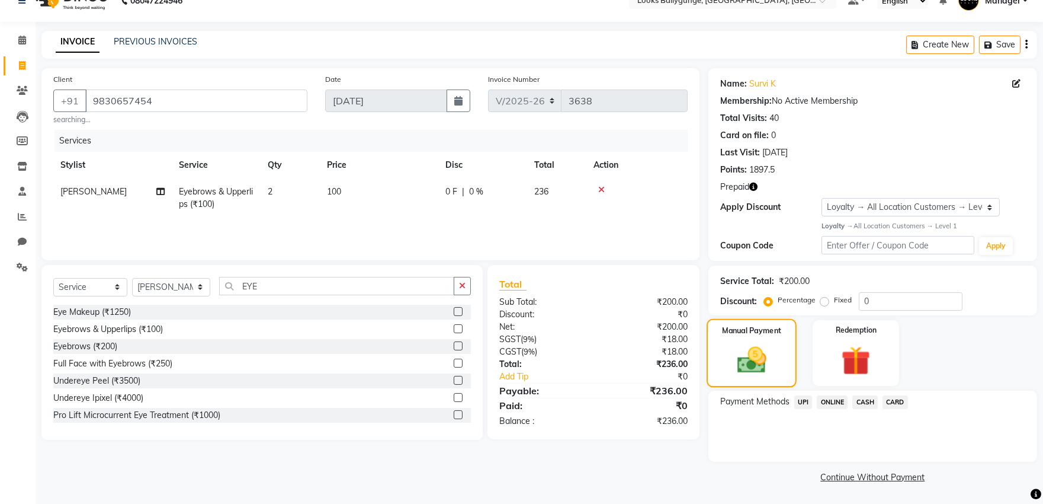
scroll to position [20, 0]
click at [860, 401] on span "CASH" at bounding box center [865, 403] width 25 height 14
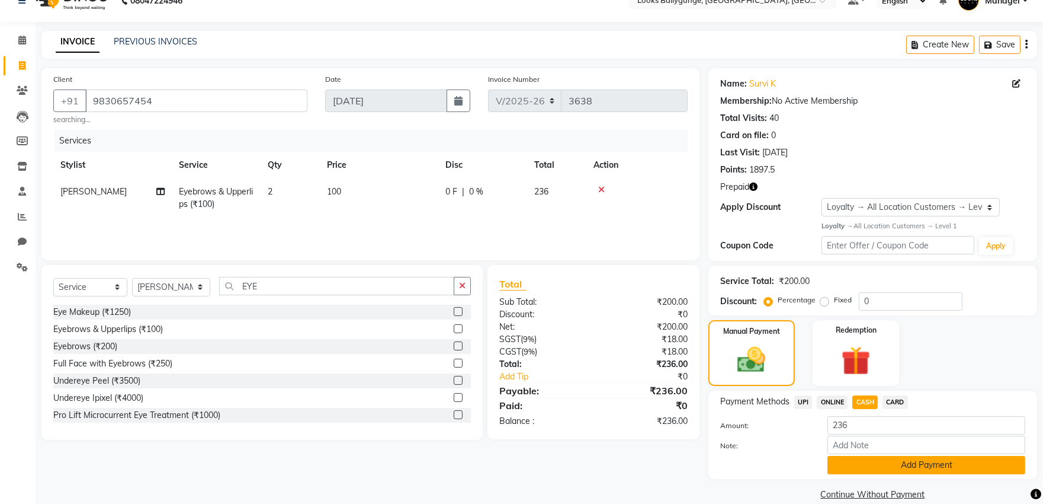
scroll to position [38, 0]
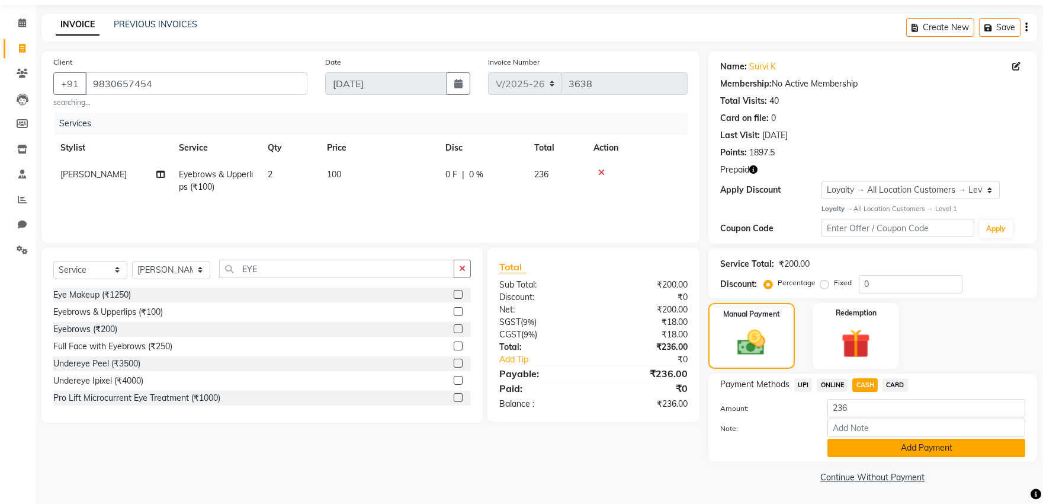
click at [878, 447] on button "Add Payment" at bounding box center [927, 447] width 198 height 18
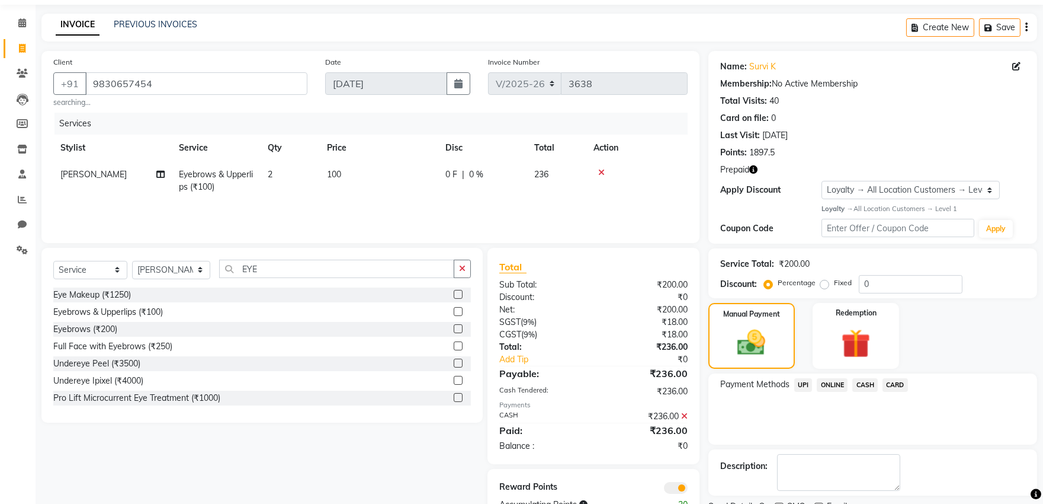
click at [683, 415] on icon at bounding box center [684, 416] width 7 height 8
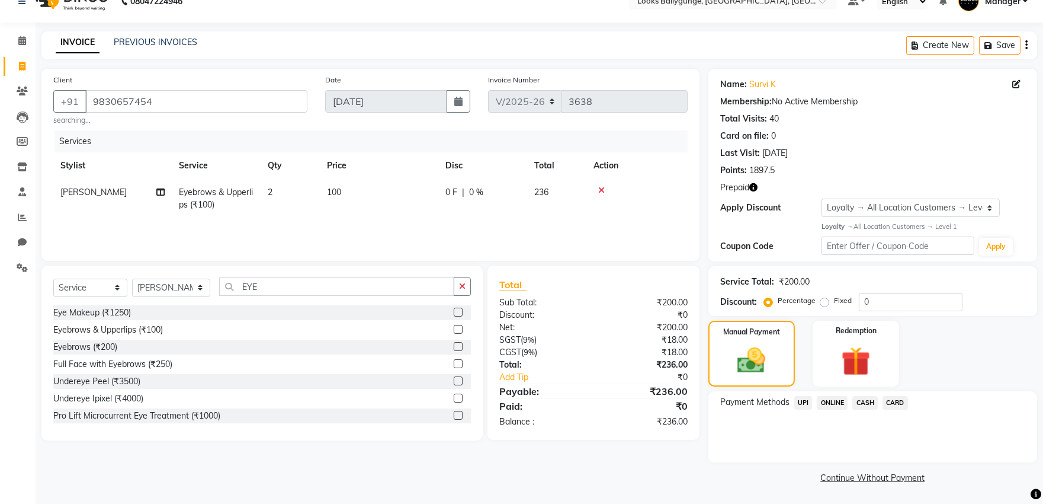
click at [862, 402] on span "CASH" at bounding box center [865, 403] width 25 height 14
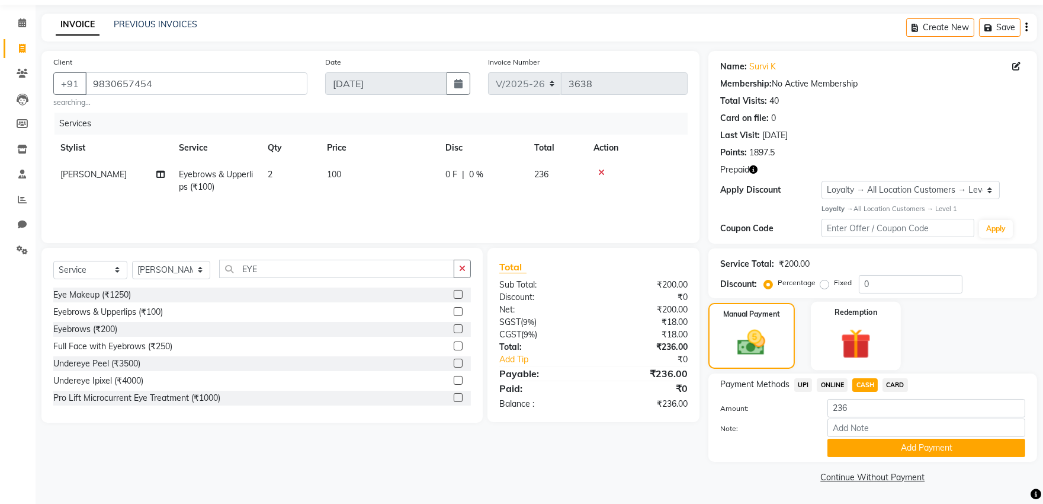
click at [836, 329] on img at bounding box center [856, 343] width 49 height 37
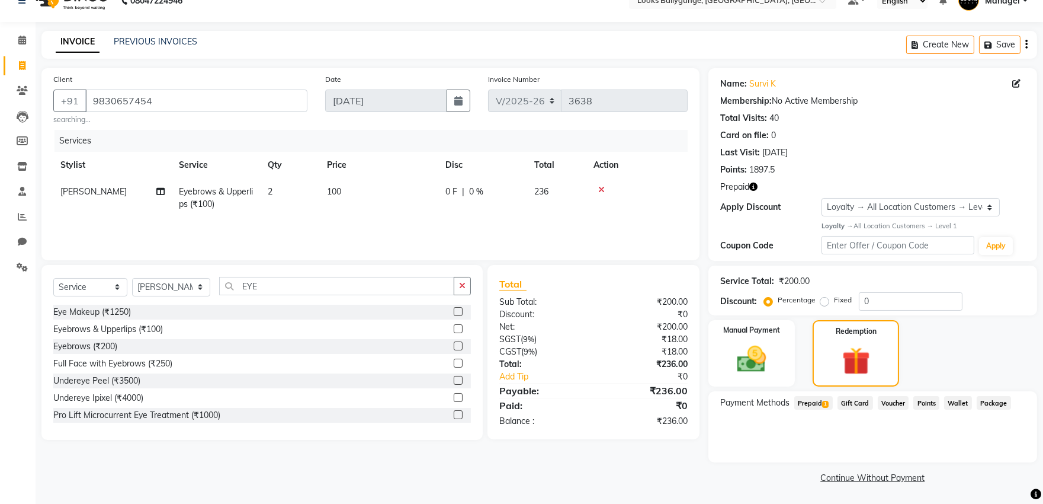
click at [816, 403] on span "Prepaid 1" at bounding box center [814, 403] width 39 height 14
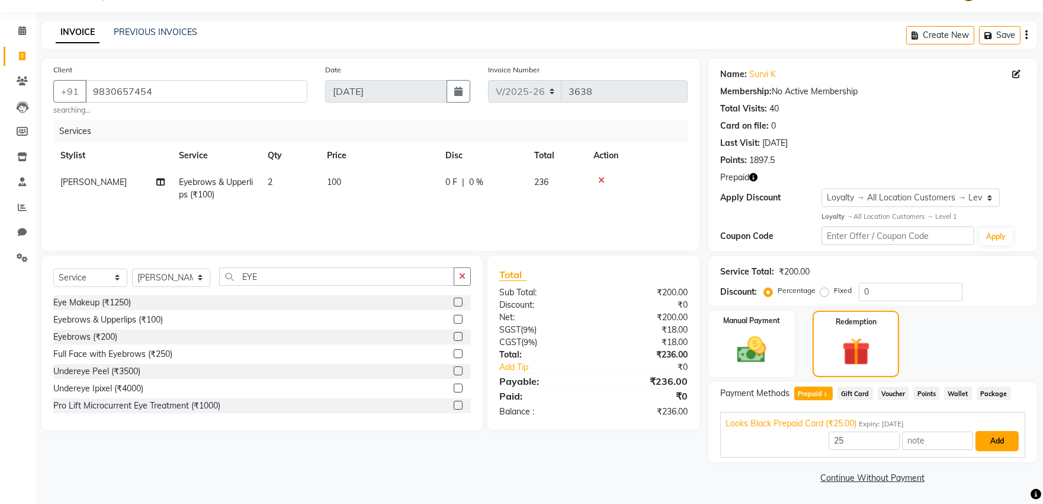
click at [1003, 440] on button "Add" at bounding box center [997, 441] width 43 height 20
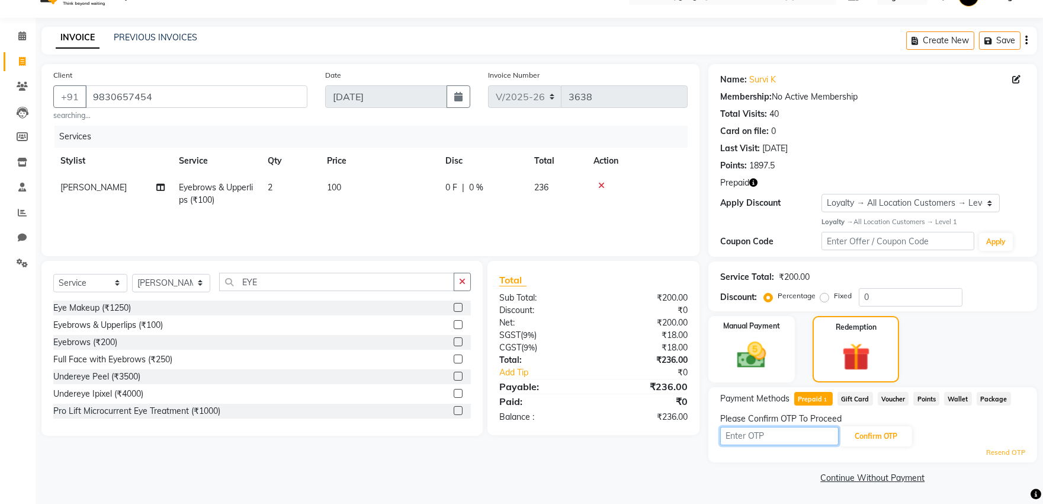
click at [771, 443] on input "text" at bounding box center [780, 436] width 119 height 18
type input "5877"
click at [870, 437] on button "Confirm OTP" at bounding box center [876, 436] width 72 height 20
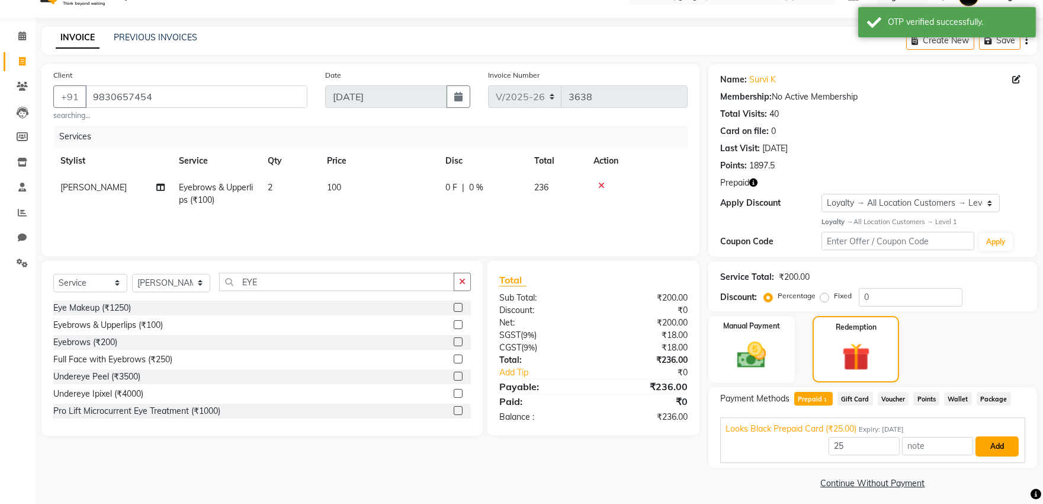
click at [1003, 452] on button "Add" at bounding box center [997, 446] width 43 height 20
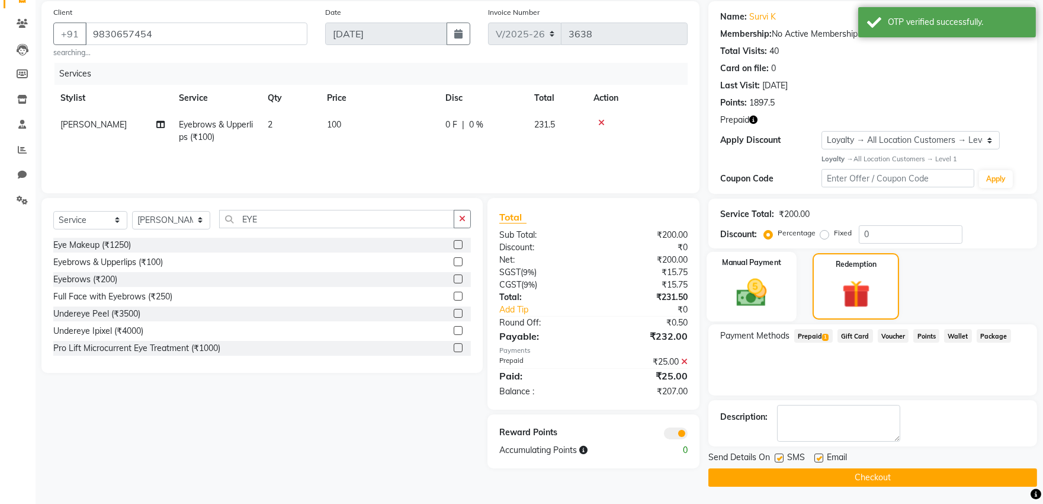
click at [764, 292] on img at bounding box center [751, 292] width 49 height 35
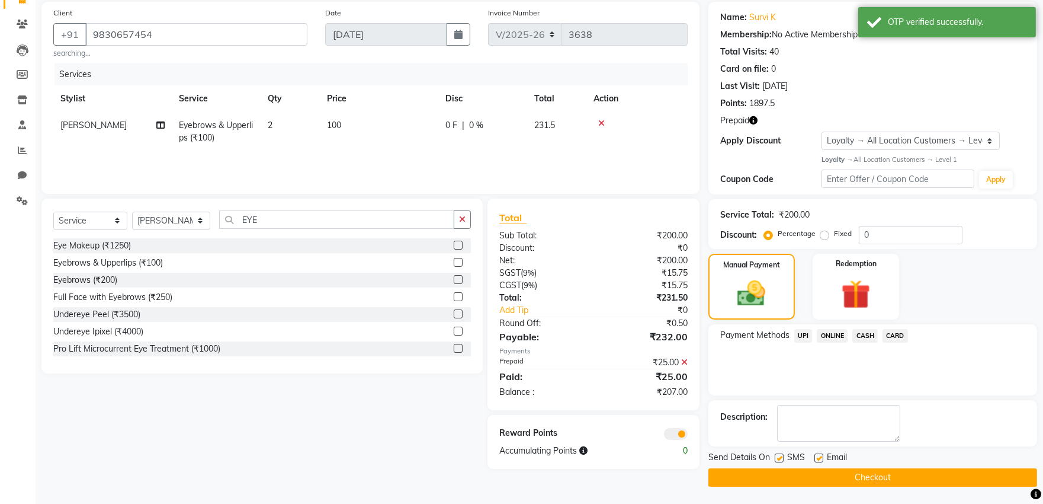
click at [863, 335] on span "CASH" at bounding box center [865, 336] width 25 height 14
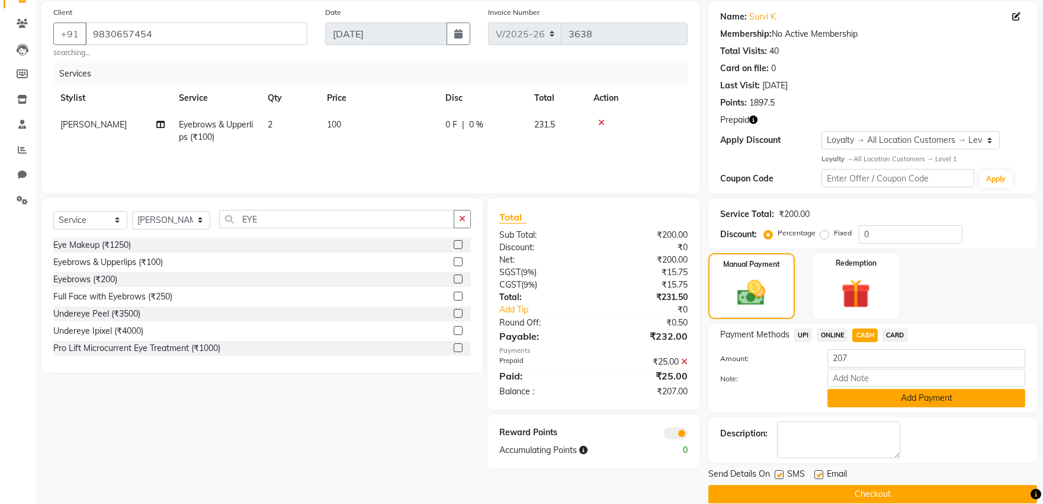
click at [950, 402] on button "Add Payment" at bounding box center [927, 398] width 198 height 18
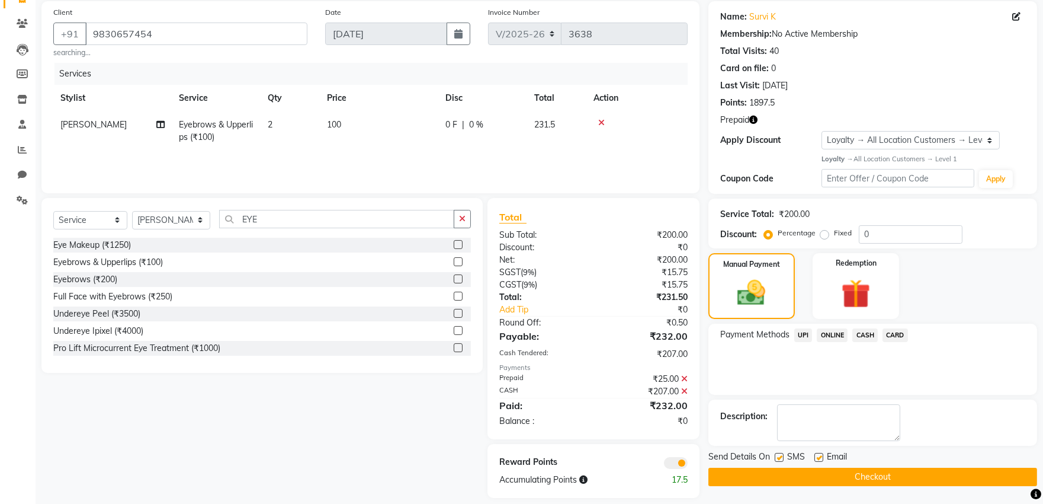
click at [910, 470] on button "Checkout" at bounding box center [873, 477] width 329 height 18
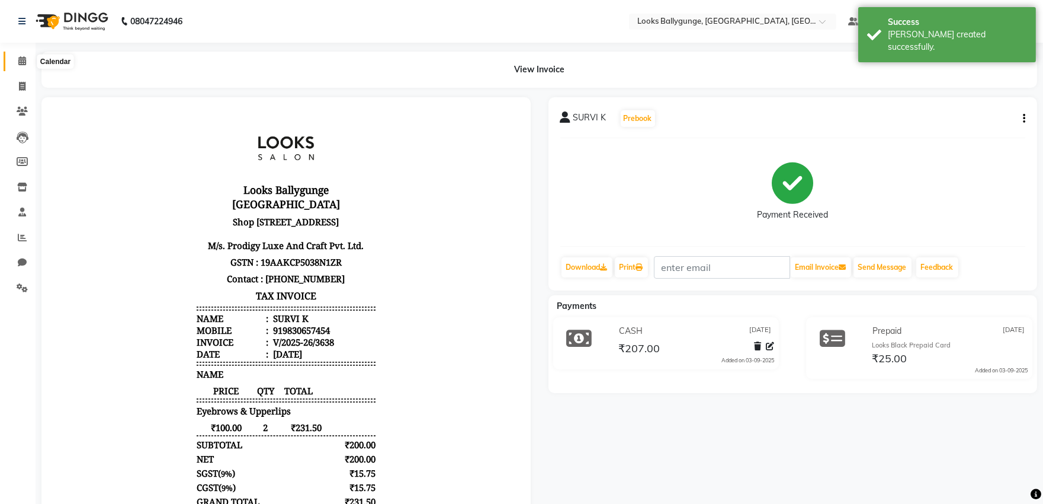
click at [28, 62] on span at bounding box center [22, 62] width 21 height 14
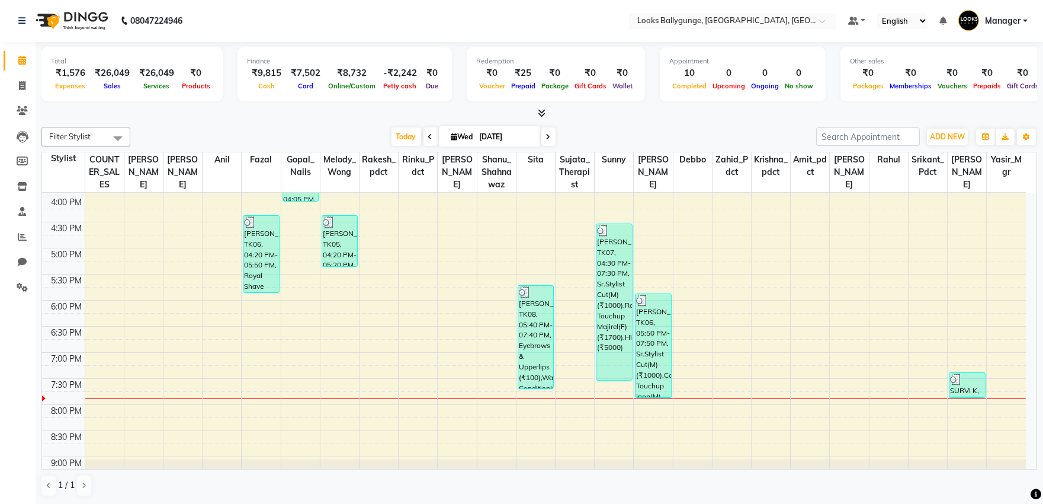
scroll to position [338, 0]
